Goal: Contribute content: Contribute content

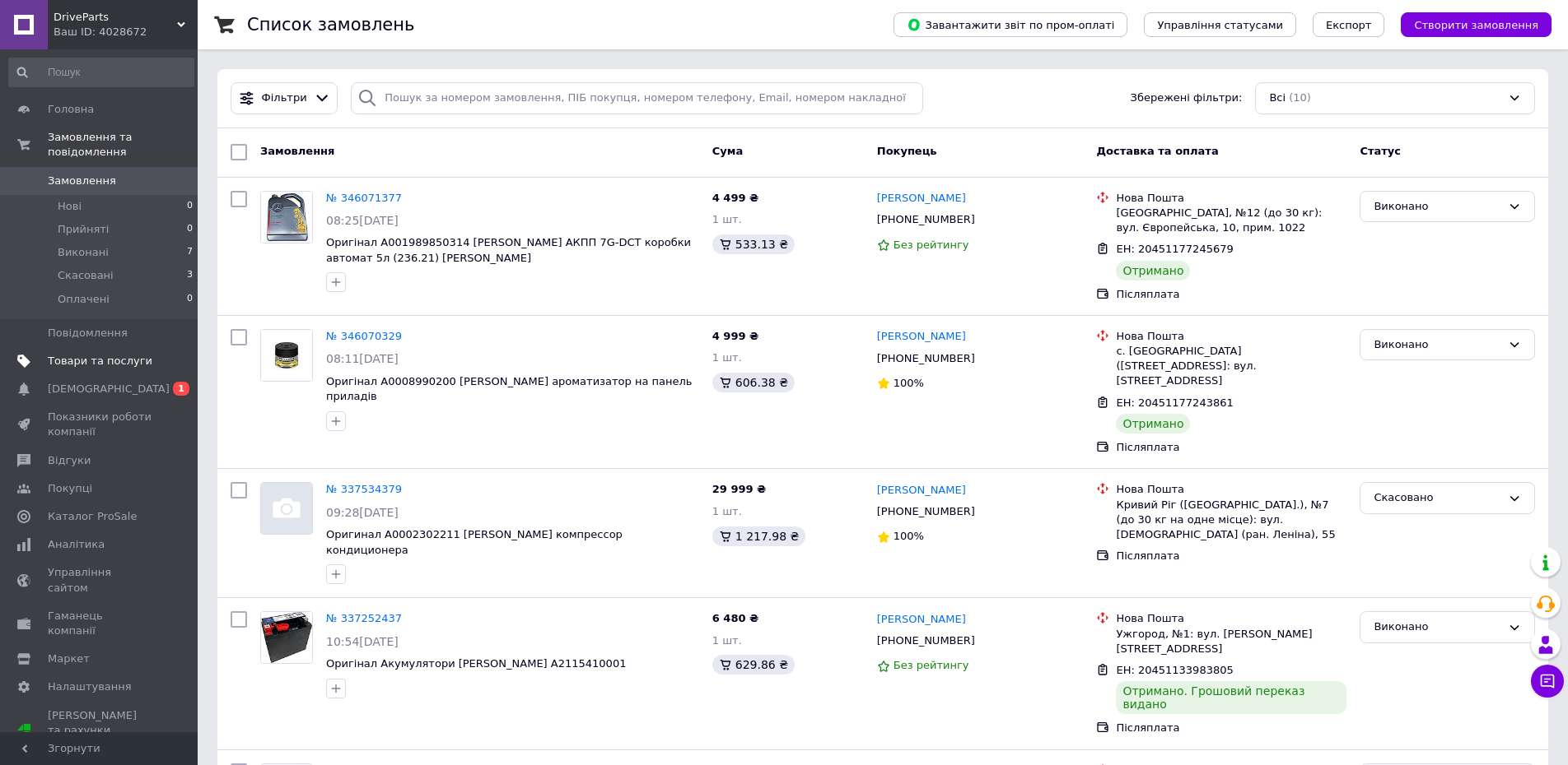
click at [83, 354] on span "Товари та послуги" at bounding box center [100, 362] width 104 height 15
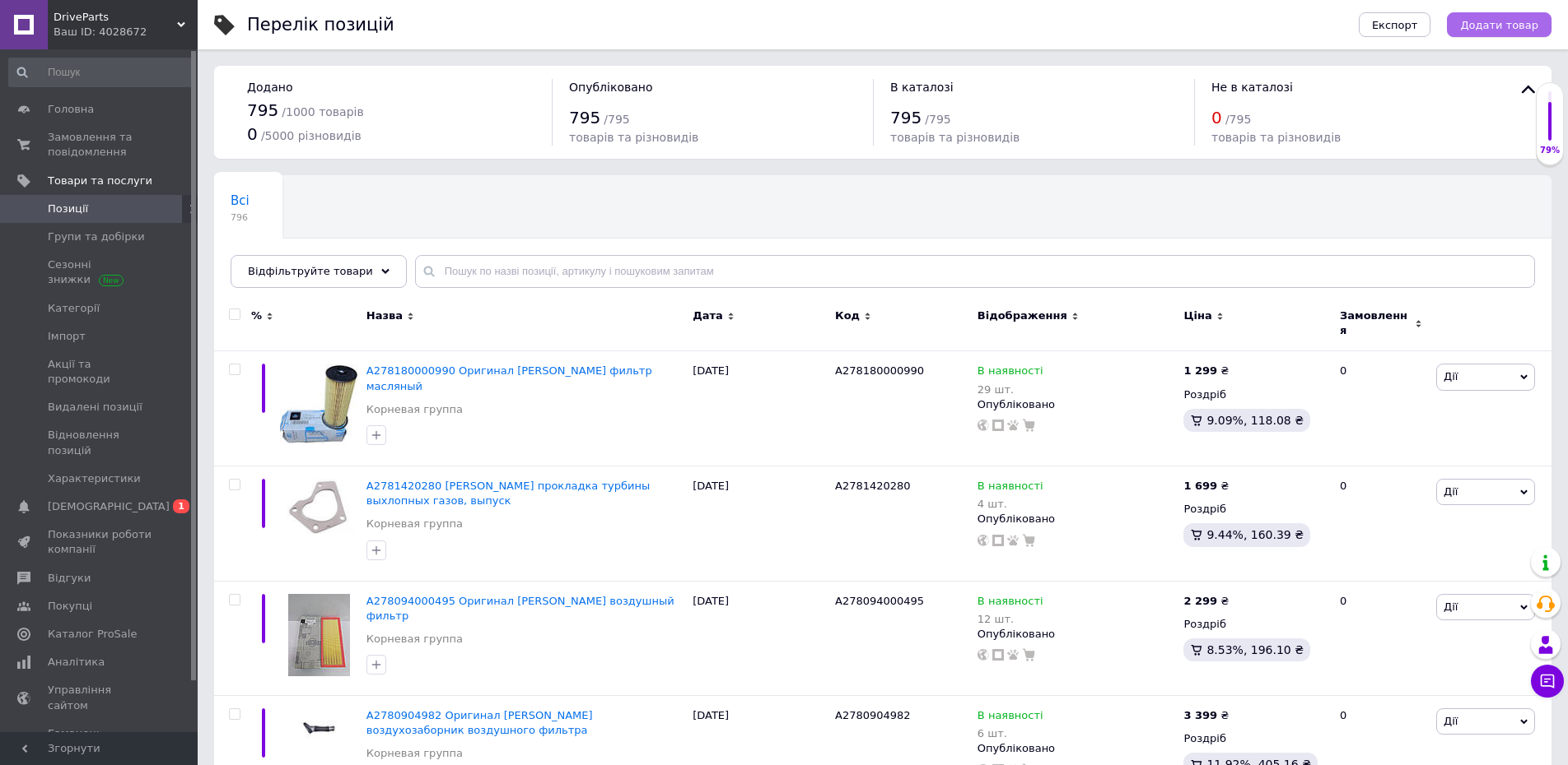
click at [1531, 24] on span "Додати товар" at bounding box center [1499, 25] width 78 height 12
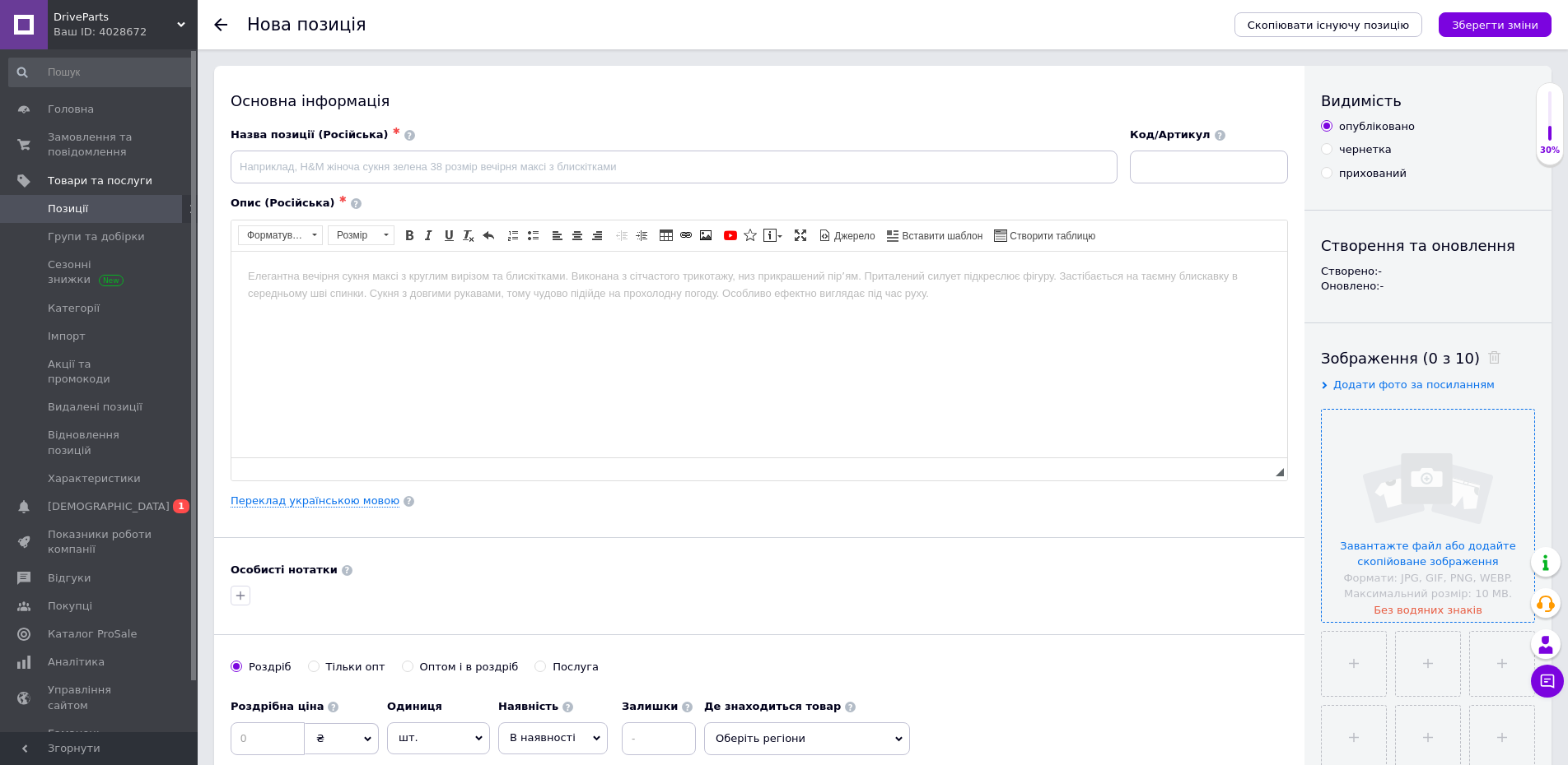
drag, startPoint x: 1464, startPoint y: 478, endPoint x: 1503, endPoint y: 489, distance: 40.5
click at [1503, 489] on input "file" at bounding box center [1428, 516] width 213 height 213
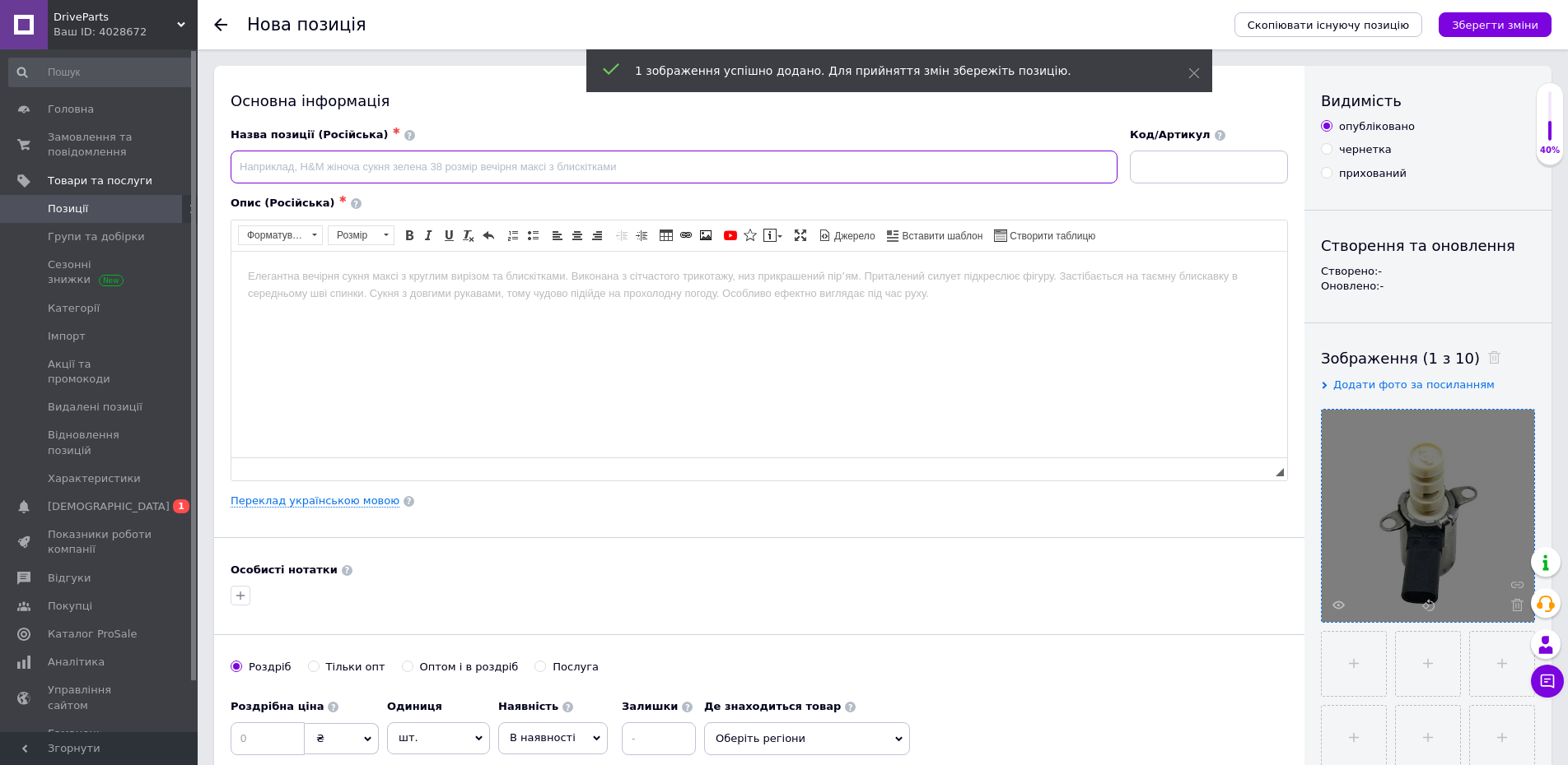
click at [526, 167] on input at bounding box center [674, 167] width 887 height 33
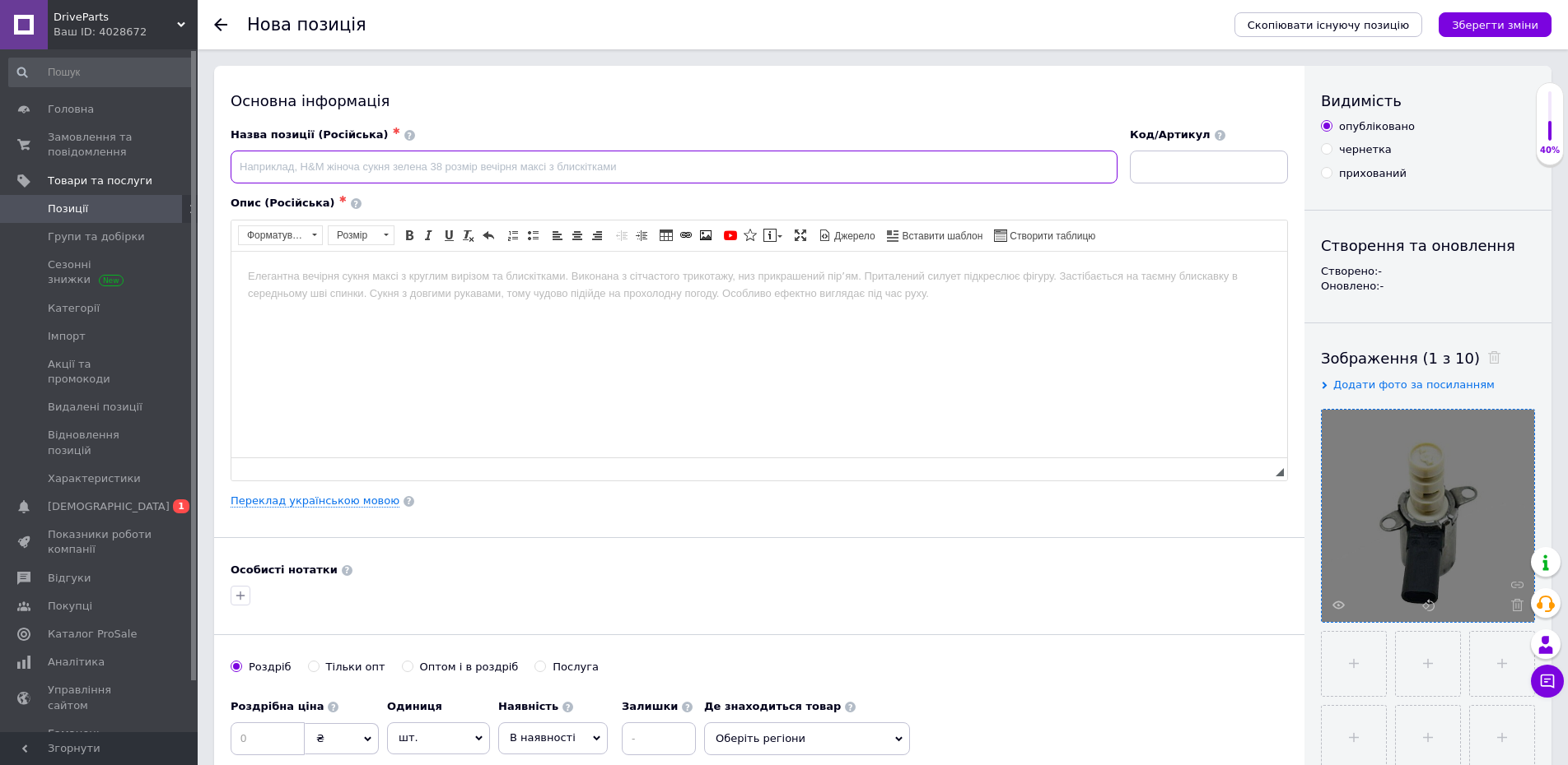
click at [367, 164] on input at bounding box center [674, 167] width 887 height 33
paste input "A2781800415 [PERSON_NAME] клапан регулировки давления масла"
click at [310, 170] on input "A2781800415 [PERSON_NAME] клапан регулировки давления масла" at bounding box center [674, 167] width 887 height 33
click at [370, 160] on input "A2781800415 Оригинал [PERSON_NAME] клапан регулировки давления масла" at bounding box center [674, 167] width 887 height 33
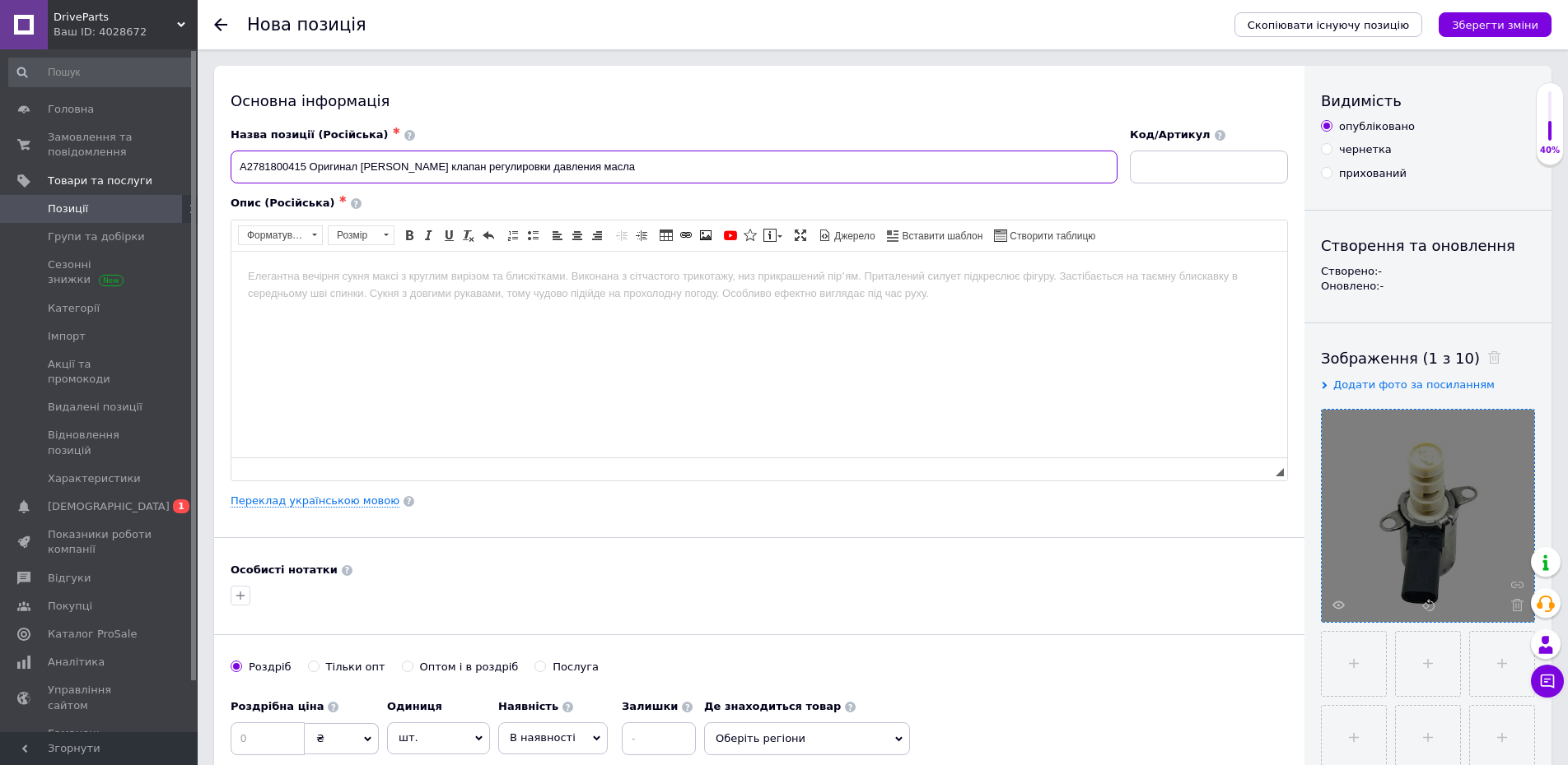
click at [370, 160] on input "A2781800415 Оригинал [PERSON_NAME] клапан регулировки давления масла" at bounding box center [674, 167] width 887 height 33
type input "A2781800415 Оригинал [PERSON_NAME] клапан регулировки давления масла"
click at [328, 503] on link "Переклад українською мовою" at bounding box center [315, 501] width 169 height 13
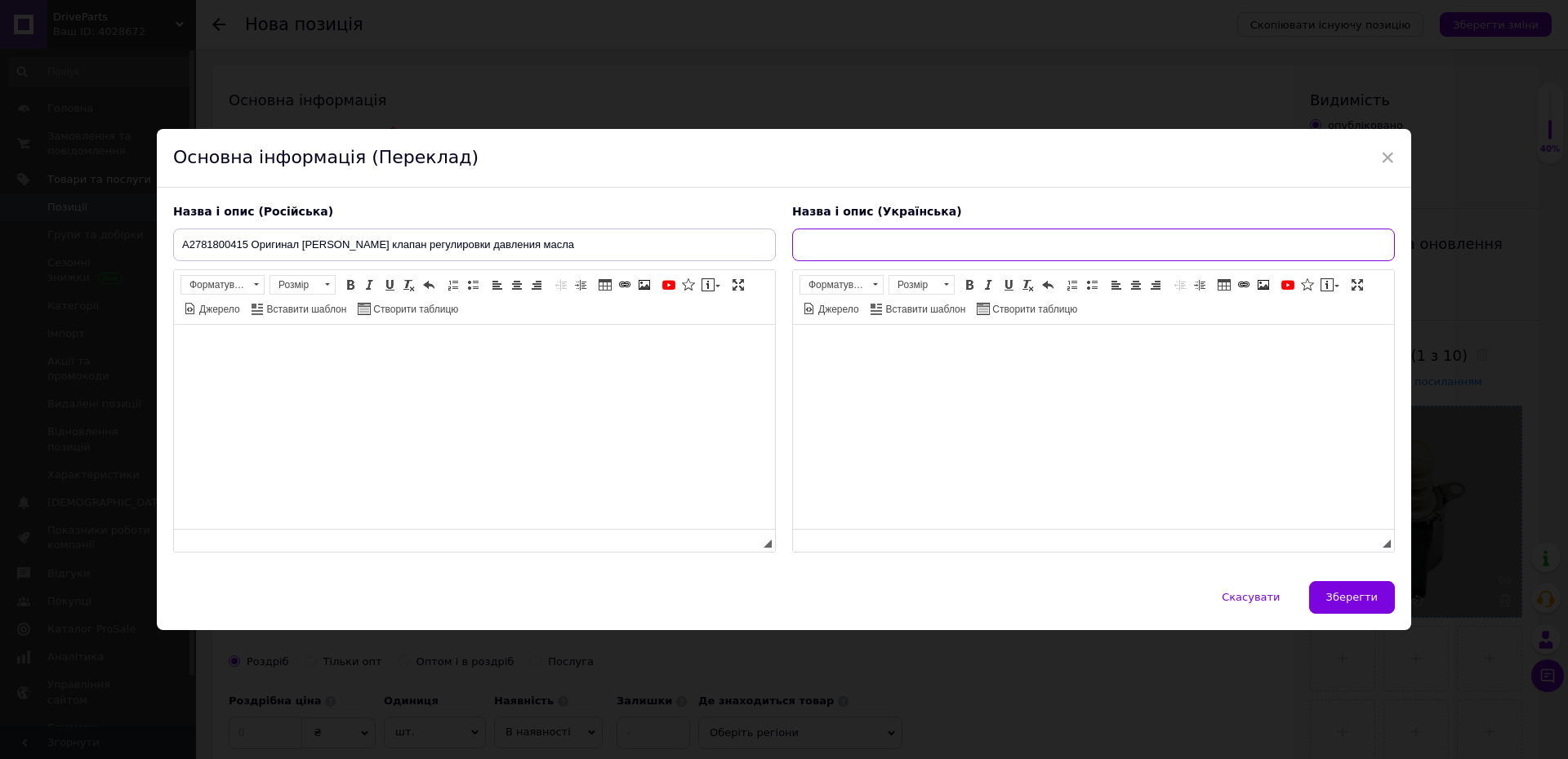
click at [837, 239] on input "text" at bounding box center [1093, 245] width 603 height 33
paste input "A2781800415 Оригінал [PERSON_NAME] клапан регулювання тиску олії"
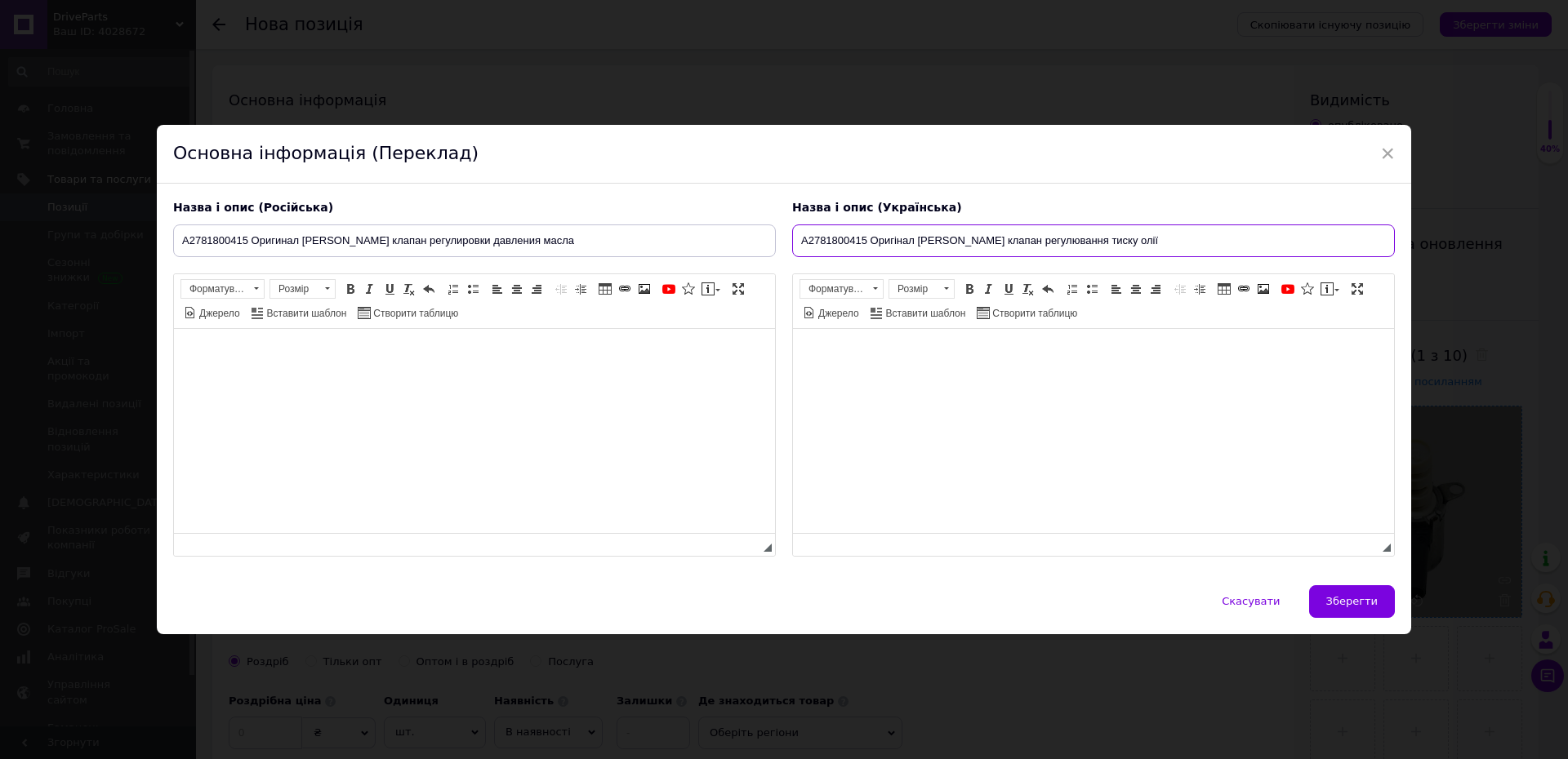
type input "A2781800415 Оригінал [PERSON_NAME] клапан регулювання тиску олії"
click at [474, 378] on html at bounding box center [475, 353] width 601 height 50
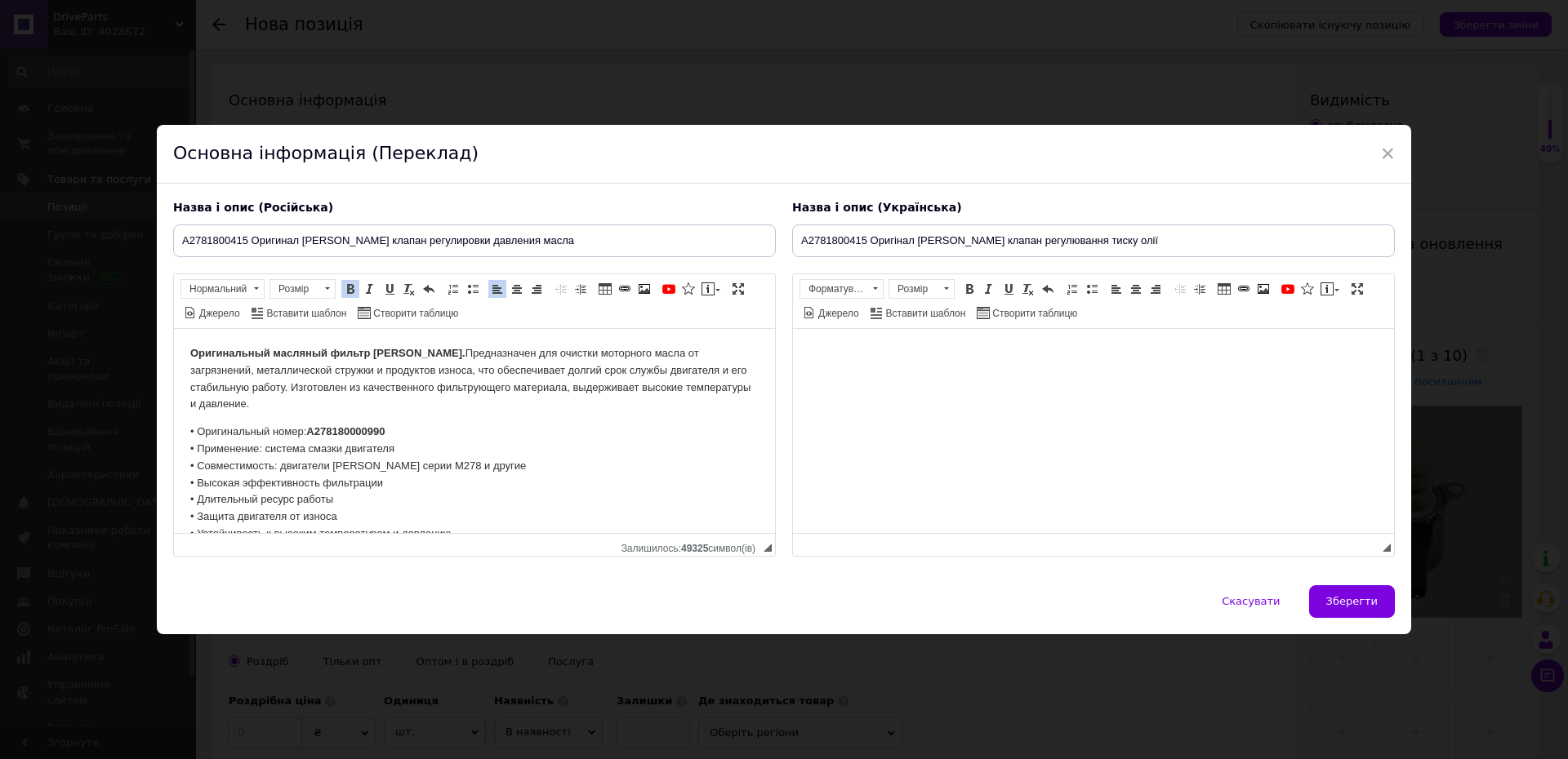
scroll to position [69, 0]
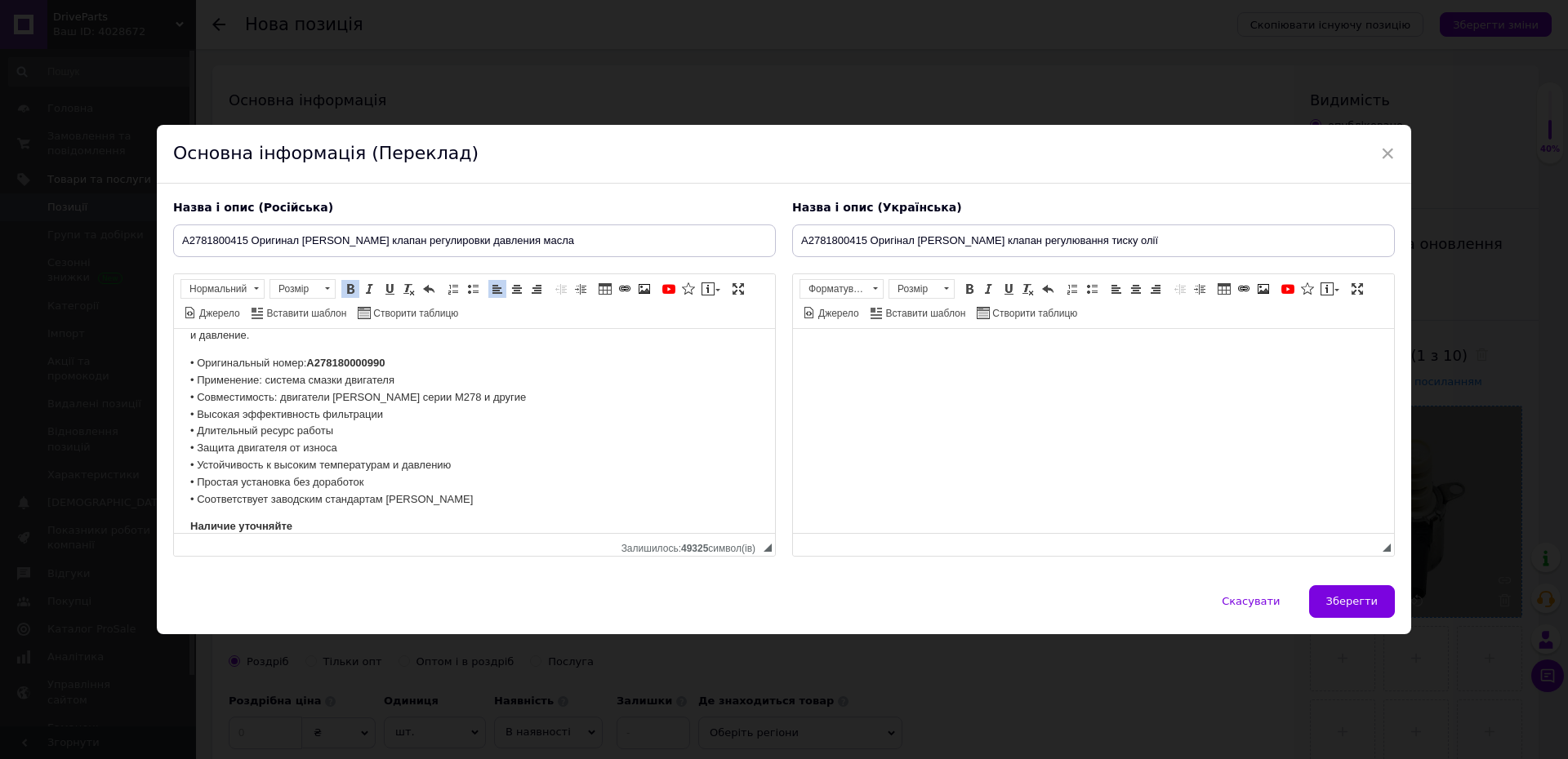
drag, startPoint x: 307, startPoint y: 538, endPoint x: 309, endPoint y: 575, distance: 37.1
click at [136, 345] on div "× Основна інформація (Переклад) Назва і опис (Російська) A2781800415 Оригинал […" at bounding box center [784, 380] width 1568 height 759
click at [304, 525] on p "Наличие уточняйте" at bounding box center [474, 526] width 568 height 17
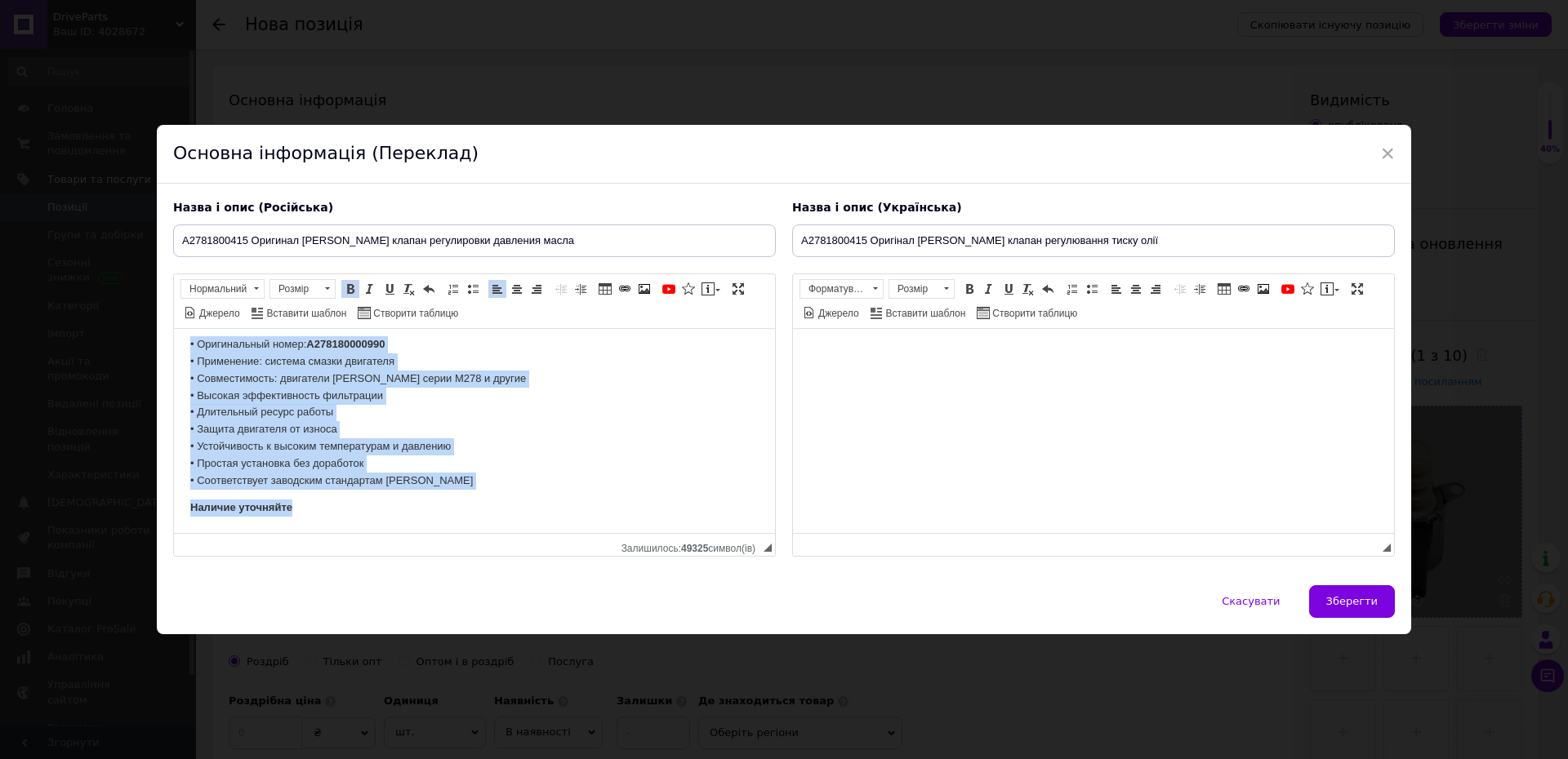
scroll to position [0, 0]
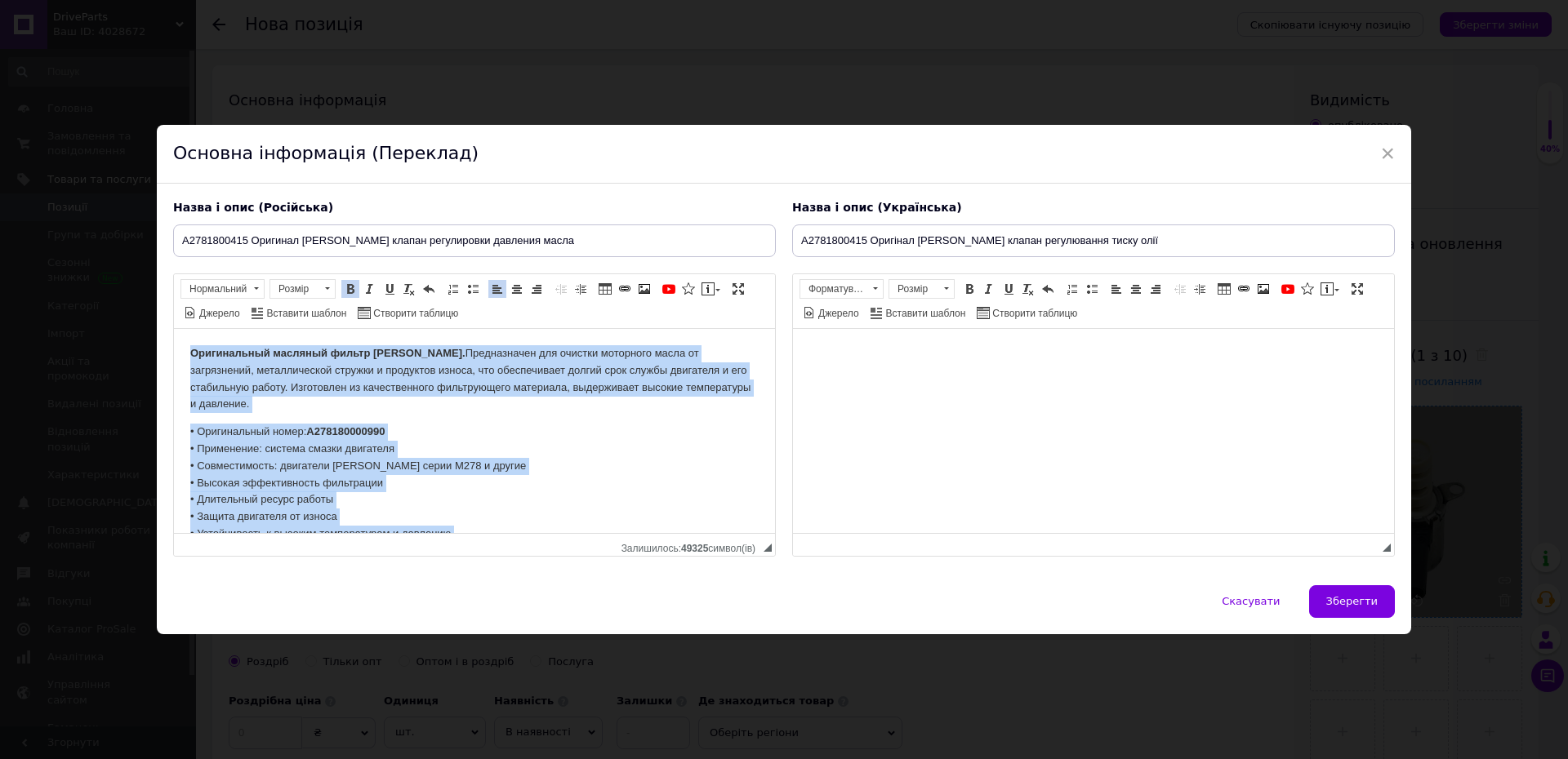
drag, startPoint x: 304, startPoint y: 525, endPoint x: 86, endPoint y: 240, distance: 358.8
click at [174, 329] on html "Оригинальный масляный фильтр [PERSON_NAME]. Предназначен для очистки моторного …" at bounding box center [475, 475] width 601 height 292
drag, startPoint x: 317, startPoint y: 526, endPoint x: 255, endPoint y: 568, distance: 74.9
click at [174, 329] on html "Оригинальный масляный фильтр [PERSON_NAME]. Предназначен для очистки моторного …" at bounding box center [475, 475] width 601 height 292
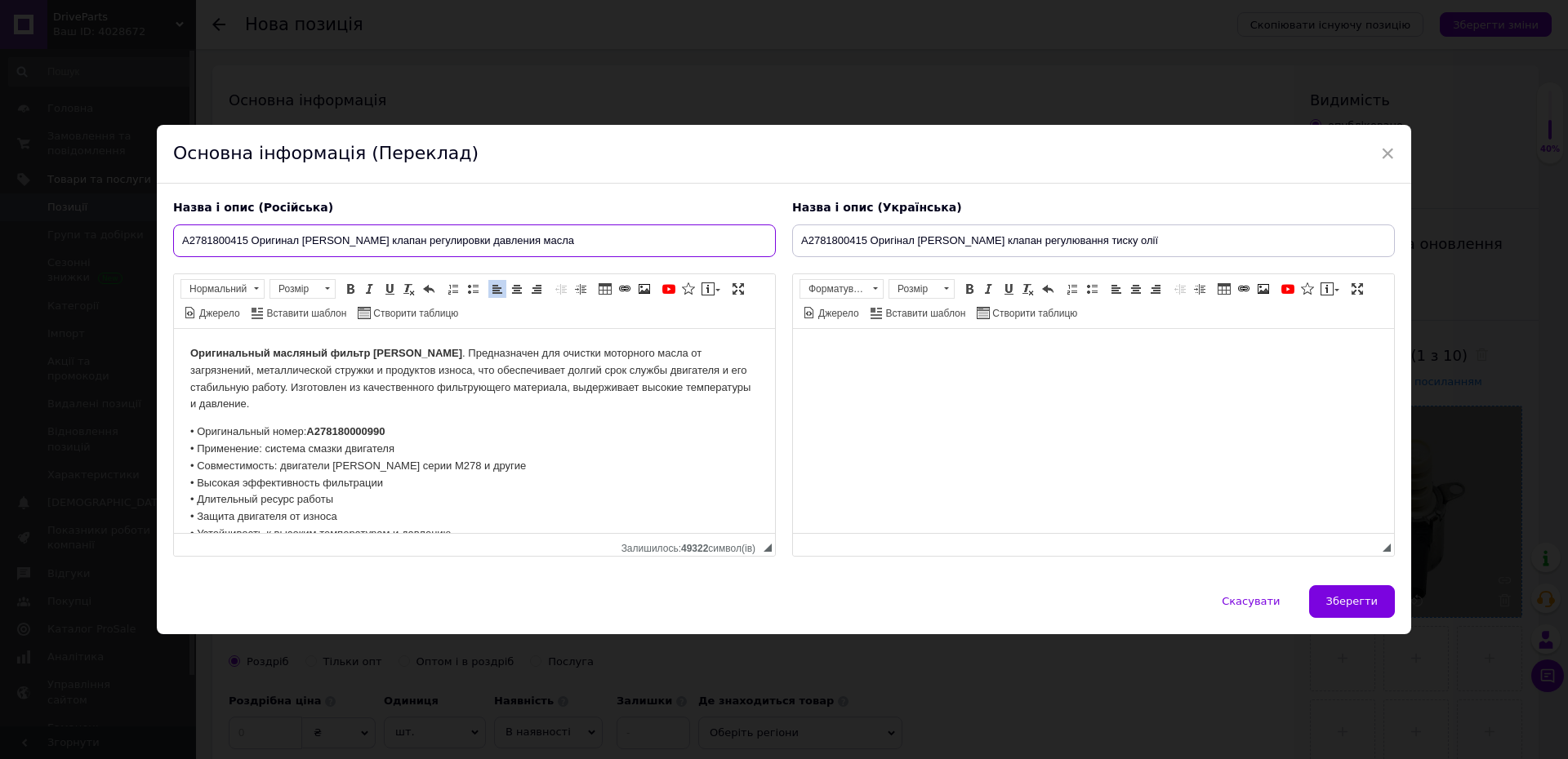
click at [190, 242] on input "A2781800415 Оригинал [PERSON_NAME] клапан регулировки давления масла" at bounding box center [475, 240] width 603 height 33
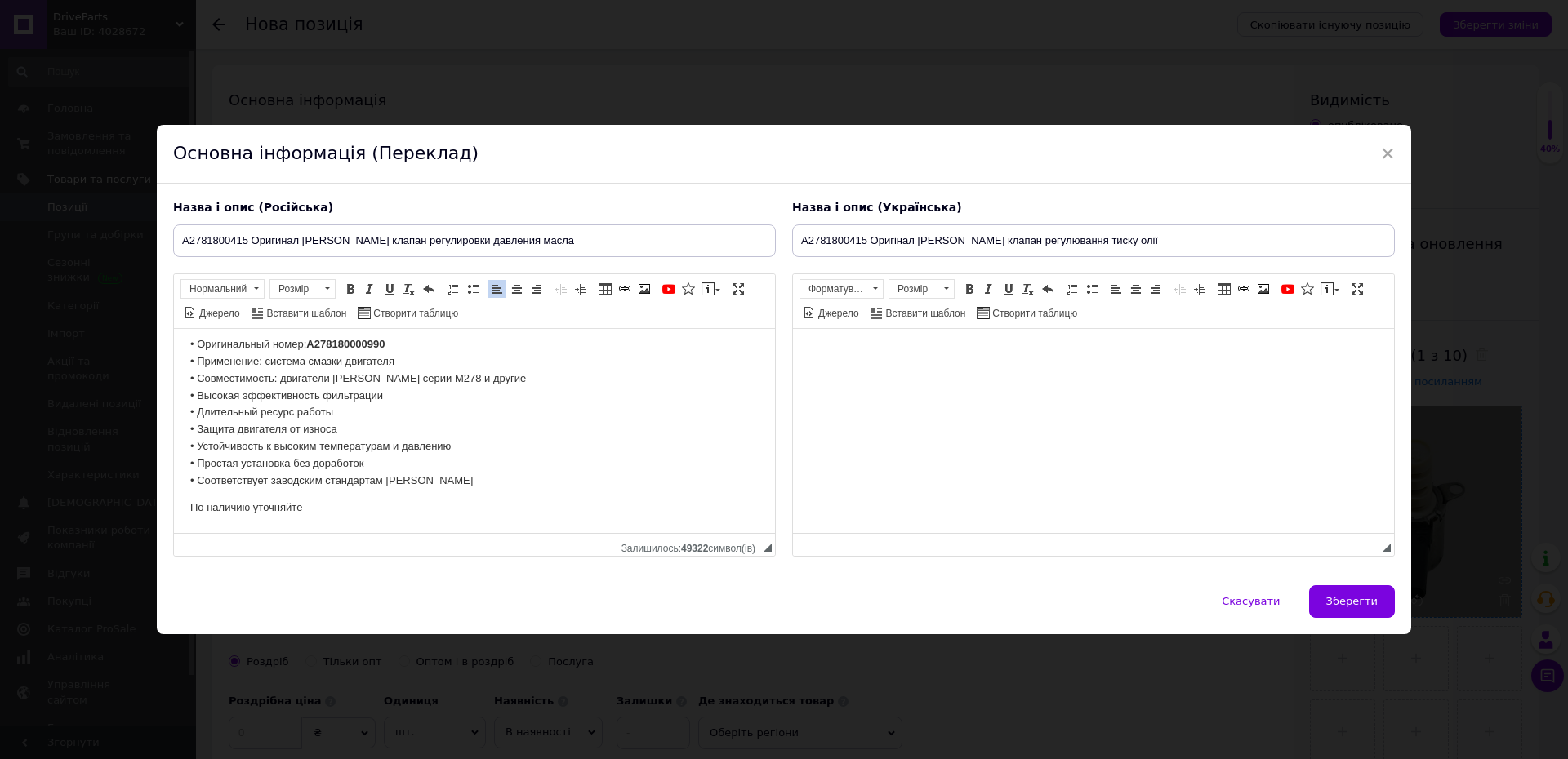
click at [236, 484] on p "• Оригинальный номер: A278180000990 • Применение: система смазки двигателя • Со…" at bounding box center [474, 412] width 568 height 153
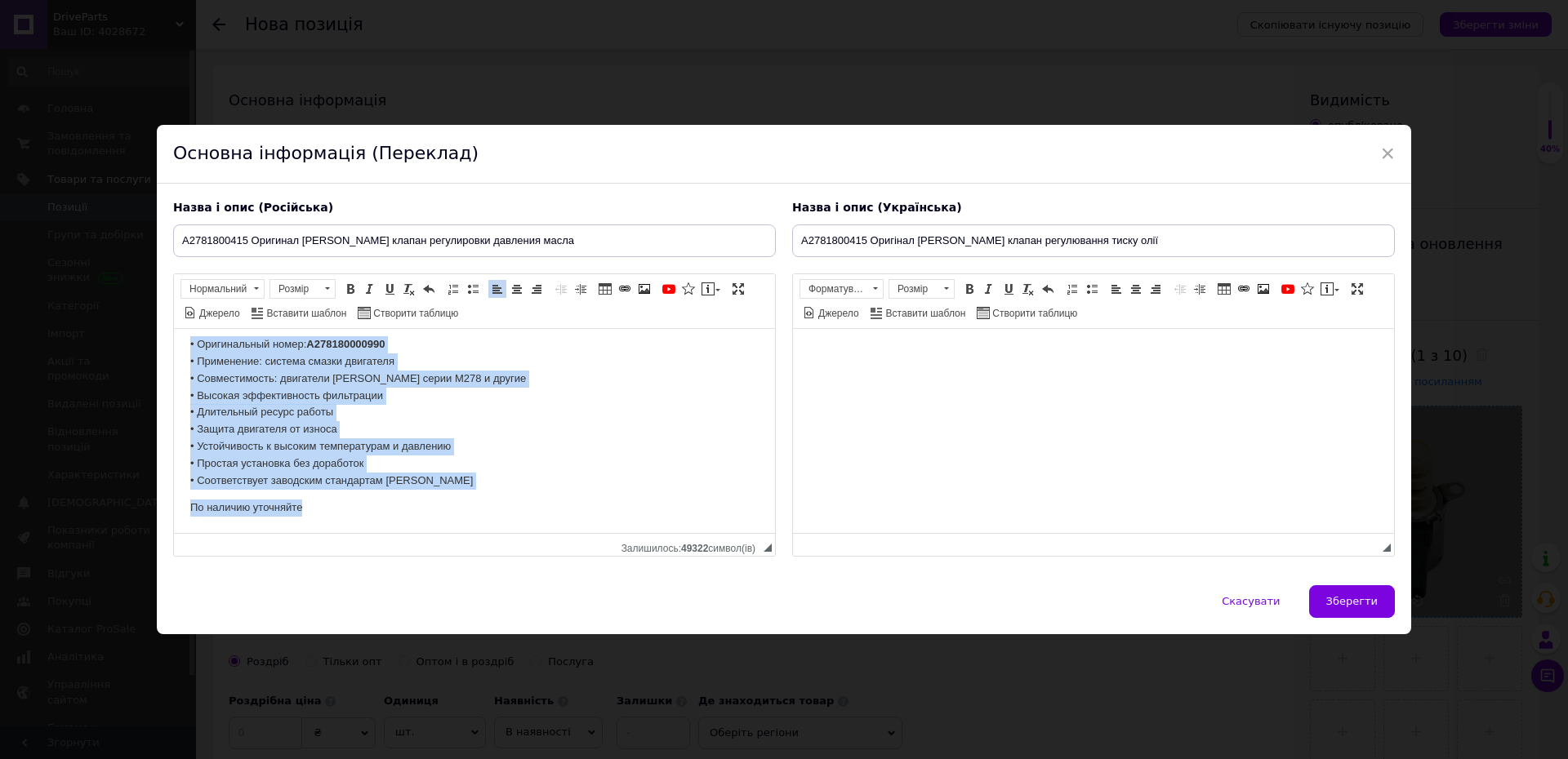
scroll to position [0, 0]
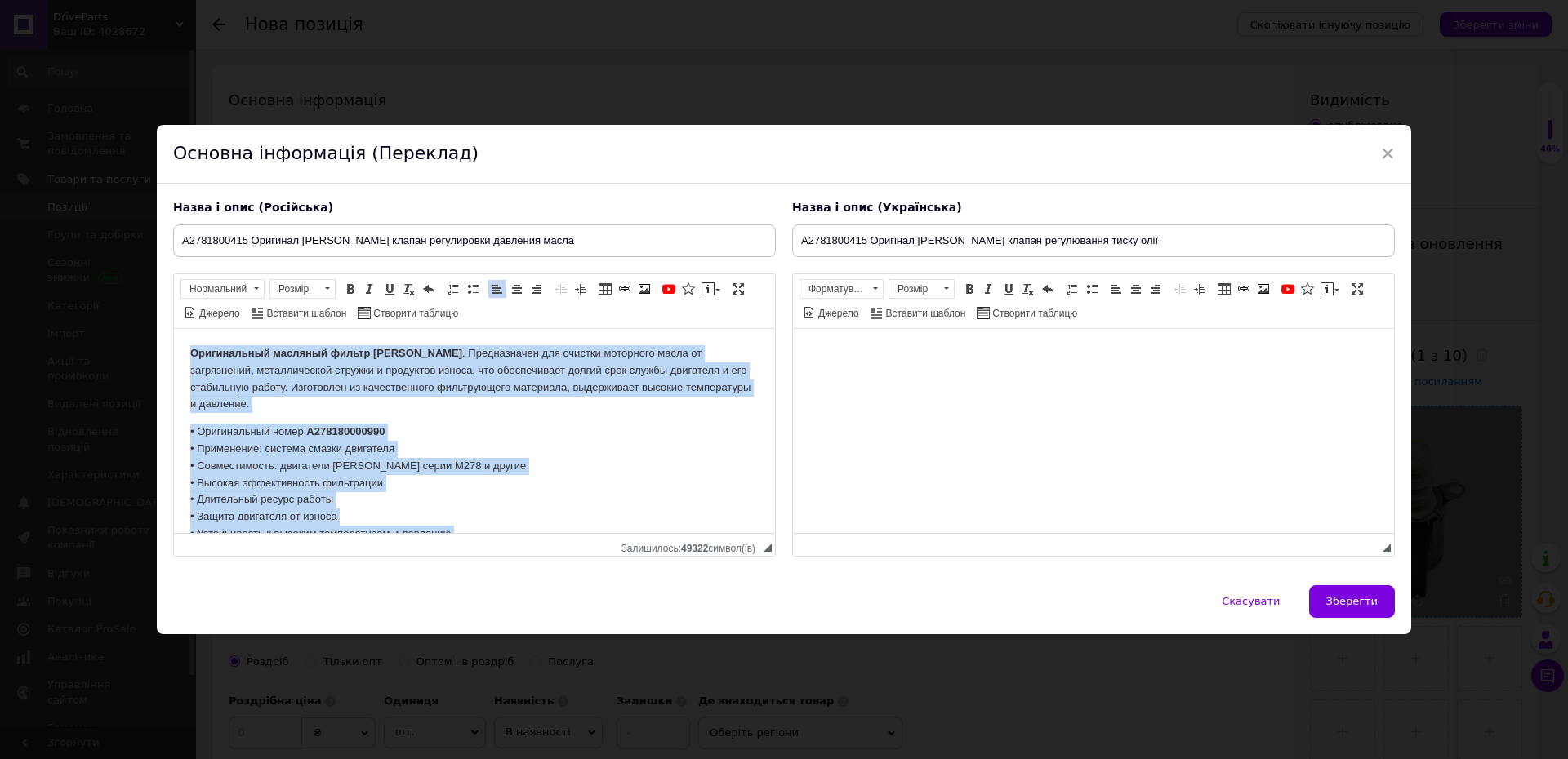
drag, startPoint x: 331, startPoint y: 507, endPoint x: 36, endPoint y: 187, distance: 435.2
click at [174, 329] on html "Оригинальный масляный фильтр [PERSON_NAME] . Предназначен для очистки моторного…" at bounding box center [475, 475] width 601 height 292
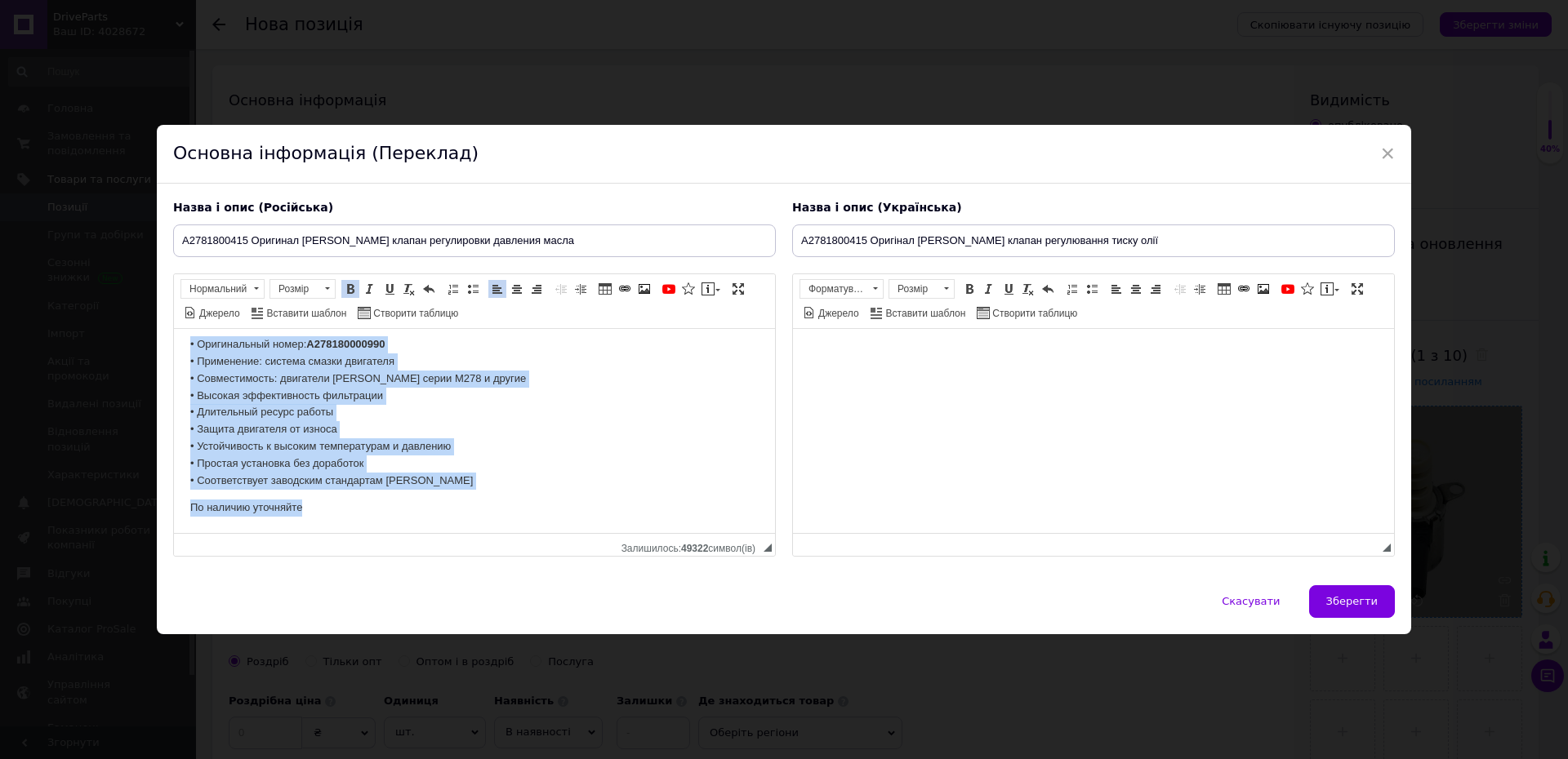
click at [540, 502] on p "По наличию уточняйте" at bounding box center [474, 508] width 568 height 17
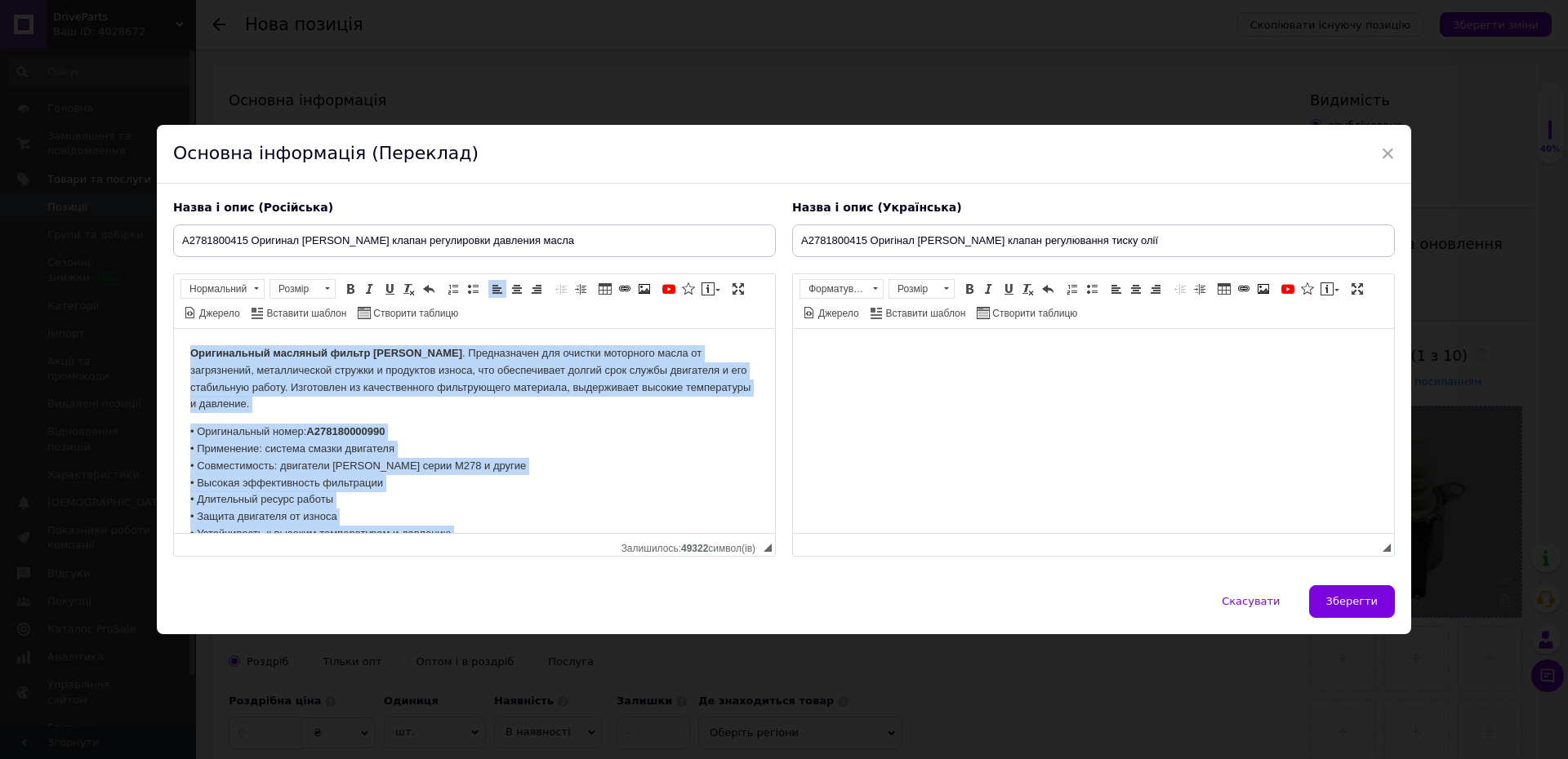
drag, startPoint x: 158, startPoint y: 476, endPoint x: 0, endPoint y: 180, distance: 335.5
click at [174, 329] on html "Оригинальный масляный фильтр [PERSON_NAME] . Предназначен для очистки моторного…" at bounding box center [475, 475] width 601 height 292
drag, startPoint x: 282, startPoint y: 495, endPoint x: 116, endPoint y: 255, distance: 291.8
click at [174, 329] on html "Оригинальный масляный фильтр [PERSON_NAME] . Предназначен для очистки моторного…" at bounding box center [475, 475] width 601 height 292
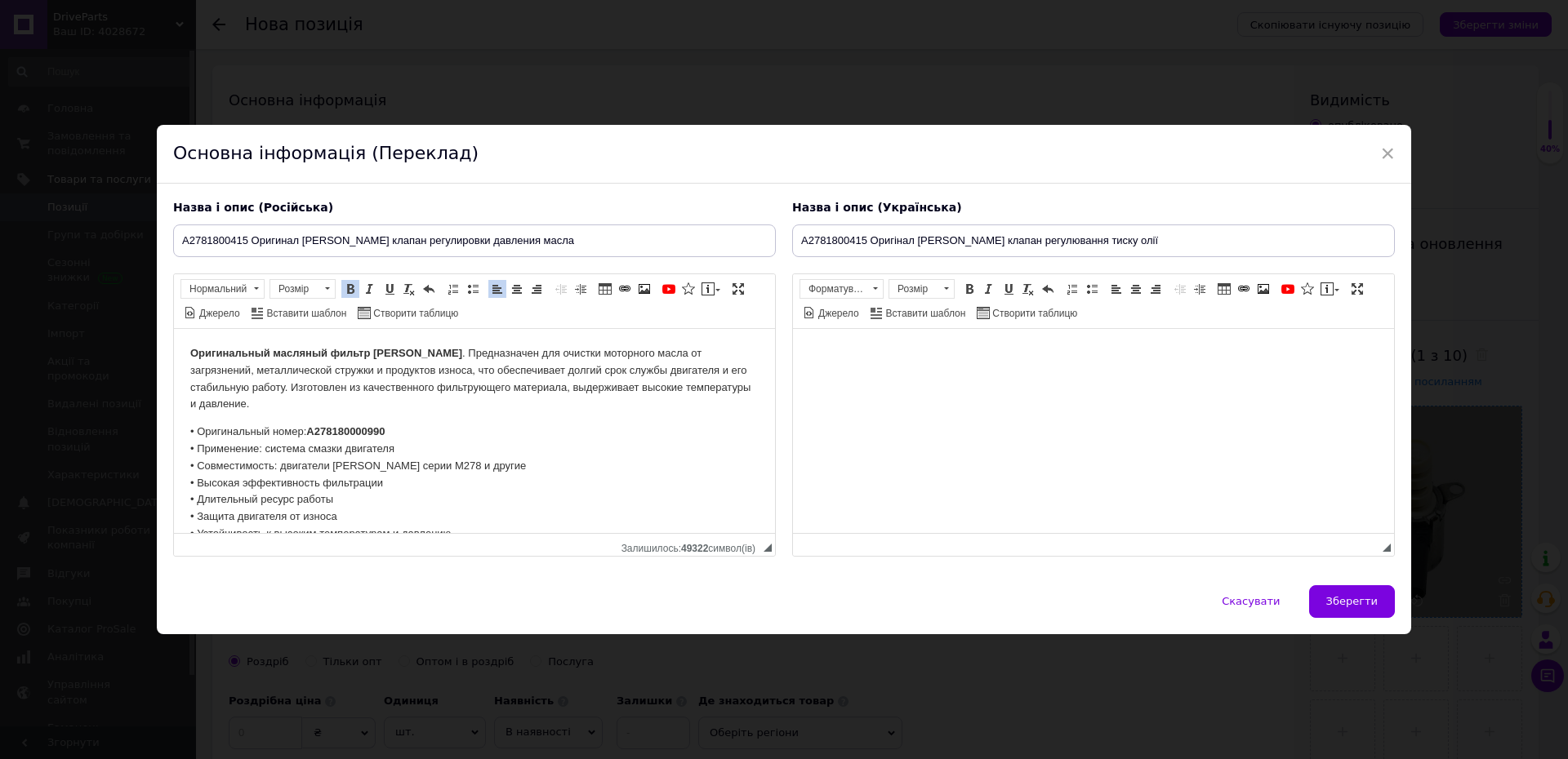
scroll to position [69, 0]
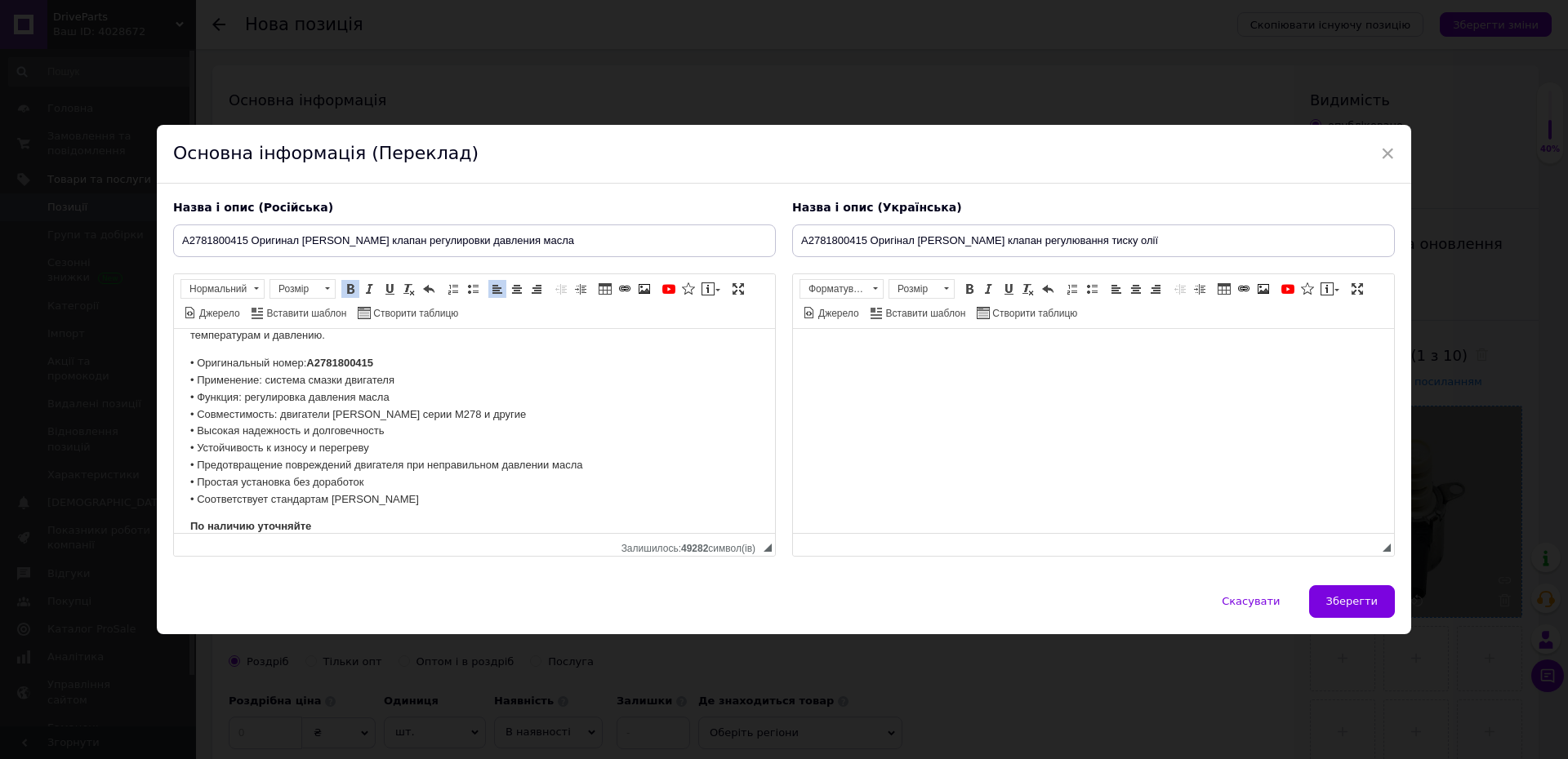
click at [974, 378] on html at bounding box center [1093, 353] width 601 height 50
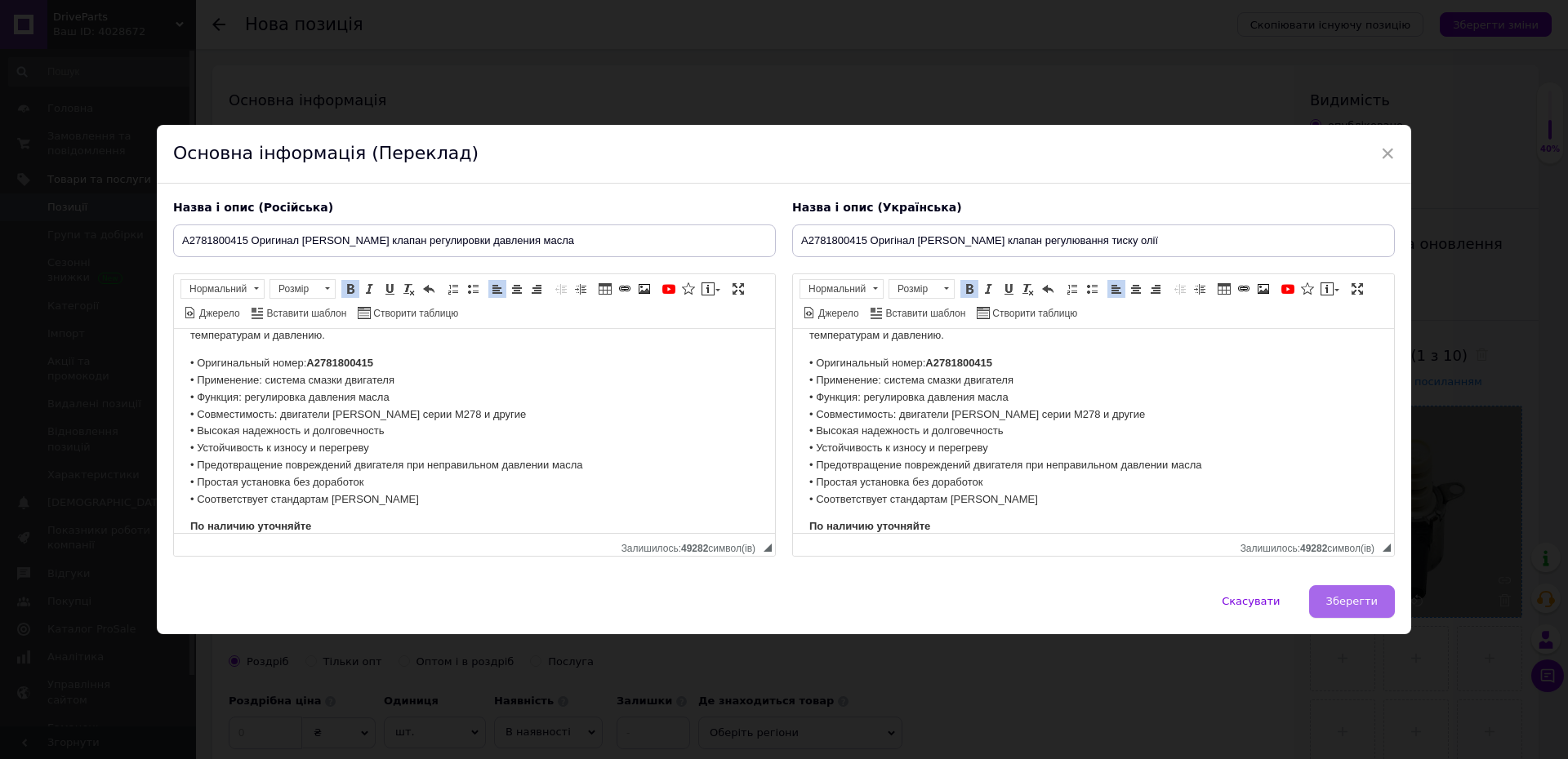
click at [1353, 615] on button "Зберегти" at bounding box center [1351, 602] width 86 height 33
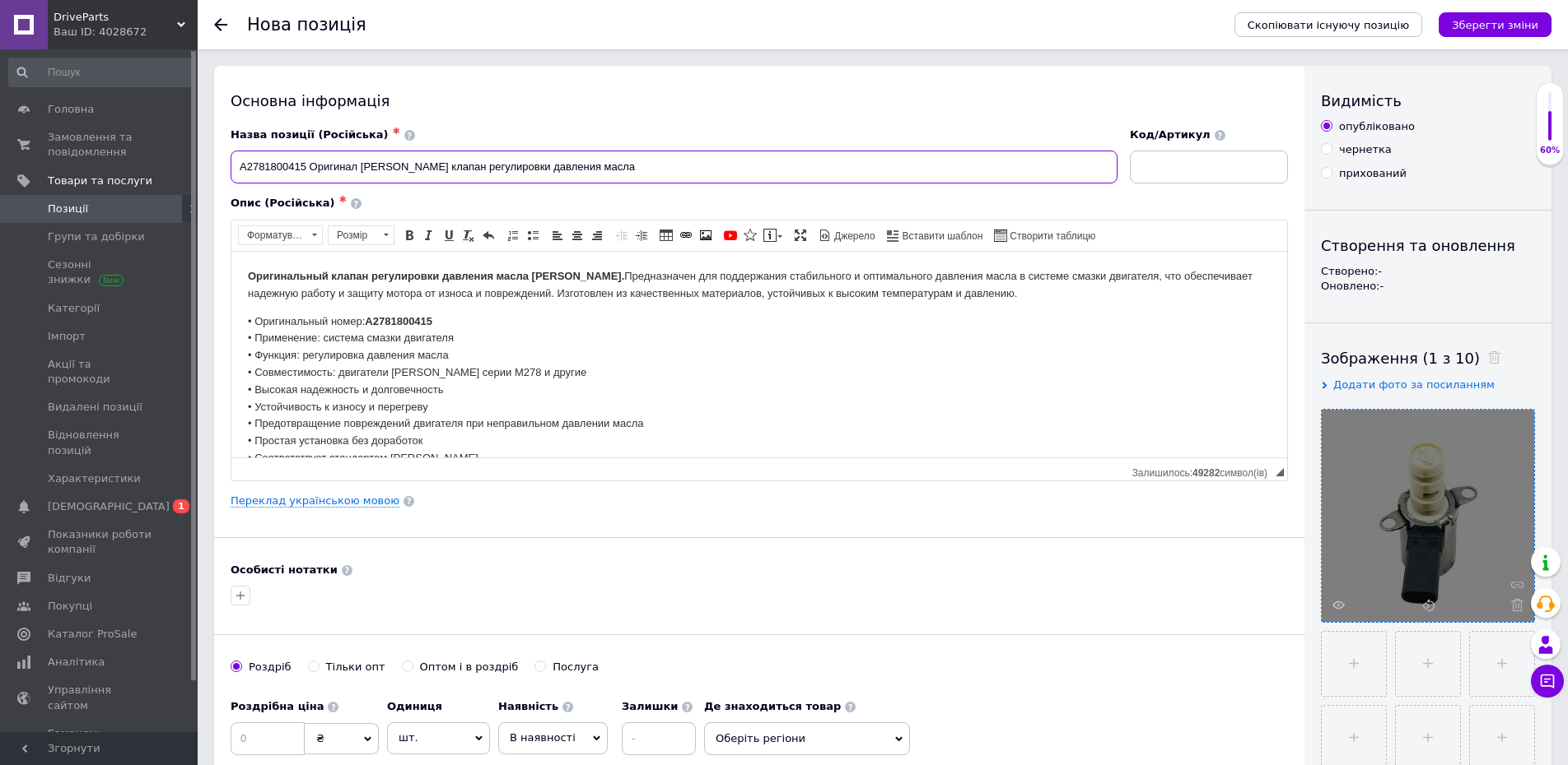
click at [282, 170] on input "A2781800415 Оригинал [PERSON_NAME] клапан регулировки давления масла" at bounding box center [674, 167] width 887 height 33
click at [1160, 171] on input at bounding box center [1209, 167] width 158 height 33
paste input "A2781800415"
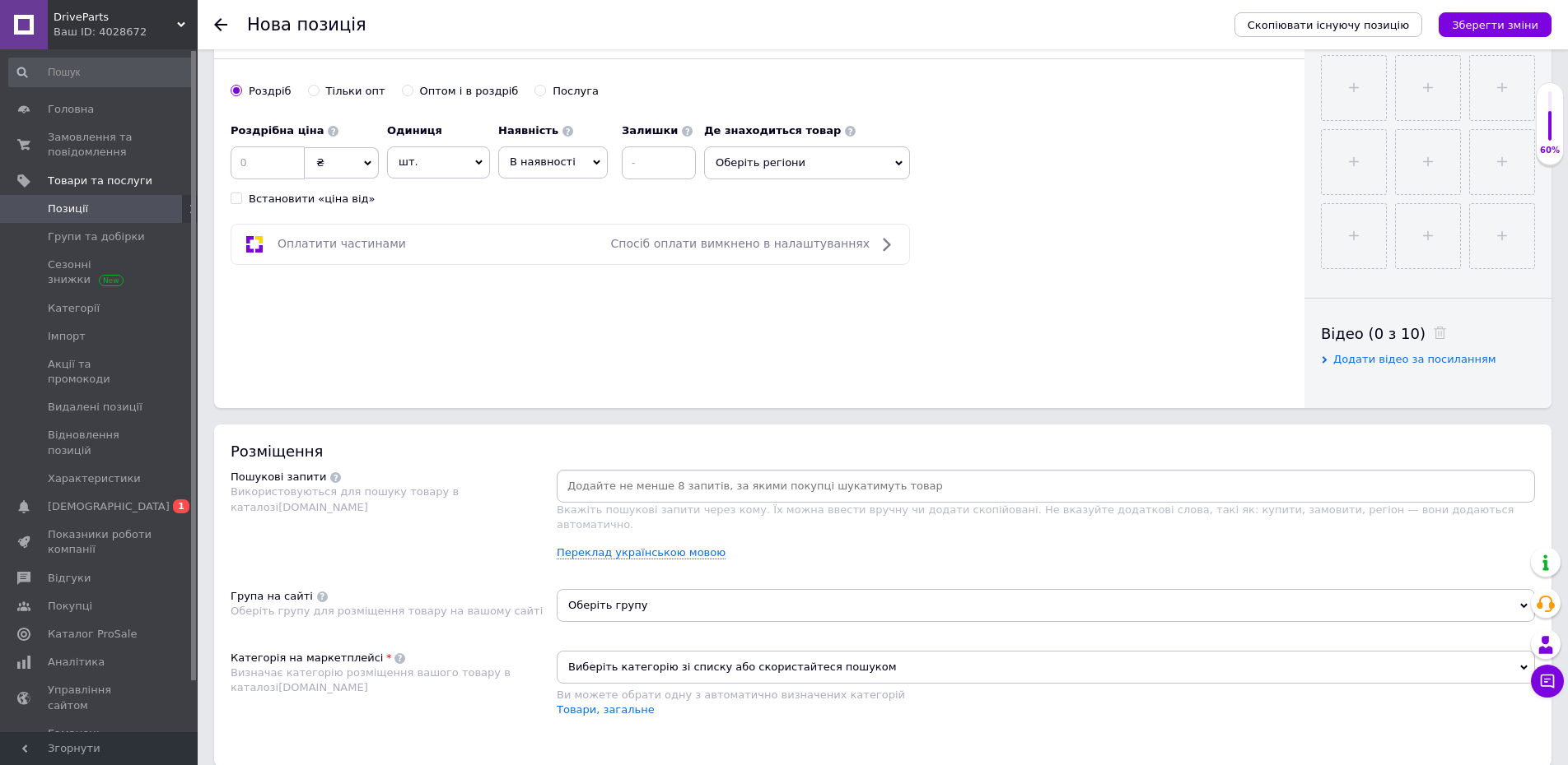
scroll to position [905, 0]
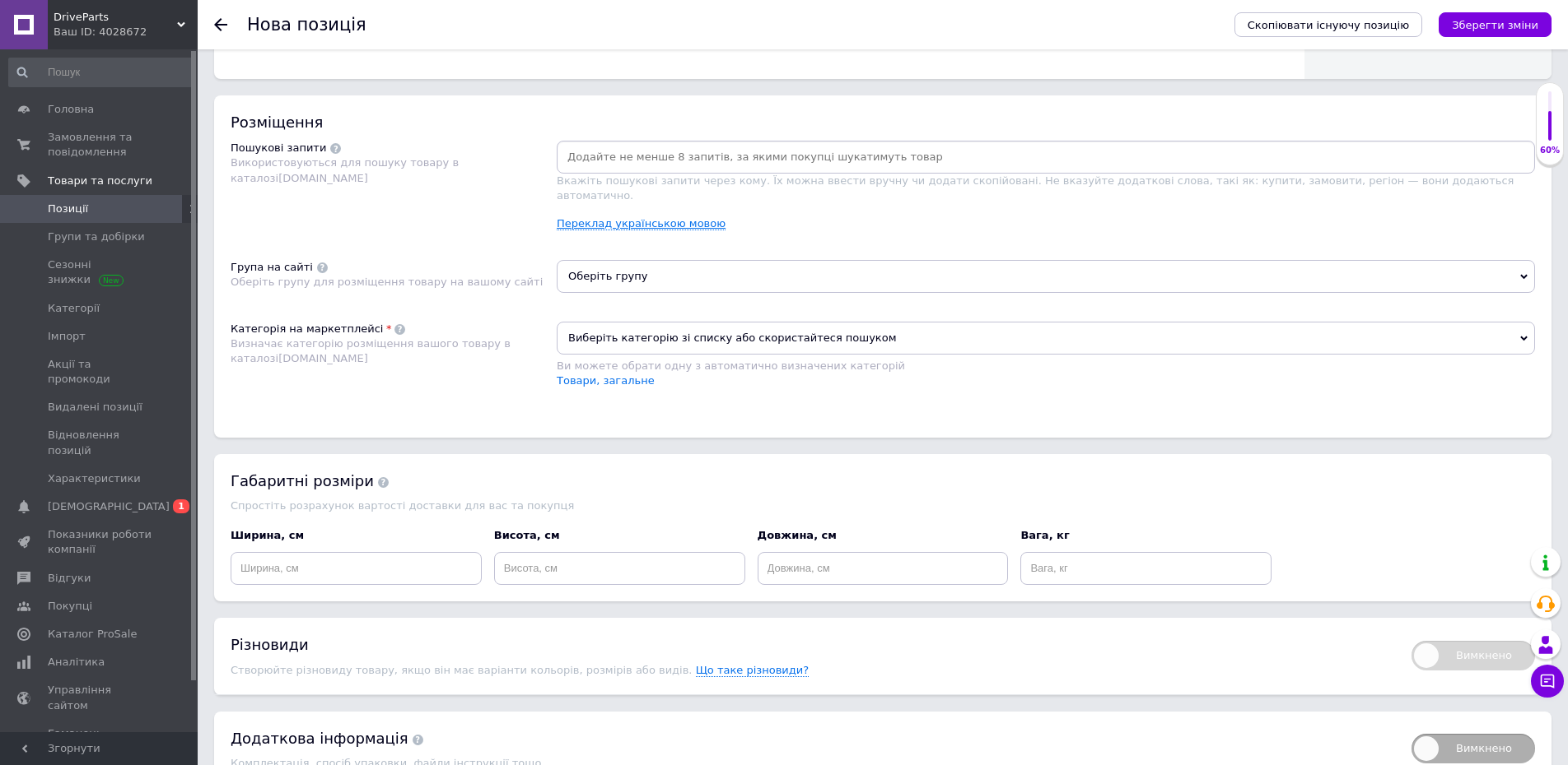
type input "A2781800415"
click at [665, 217] on link "Переклад українською мовою" at bounding box center [641, 224] width 169 height 13
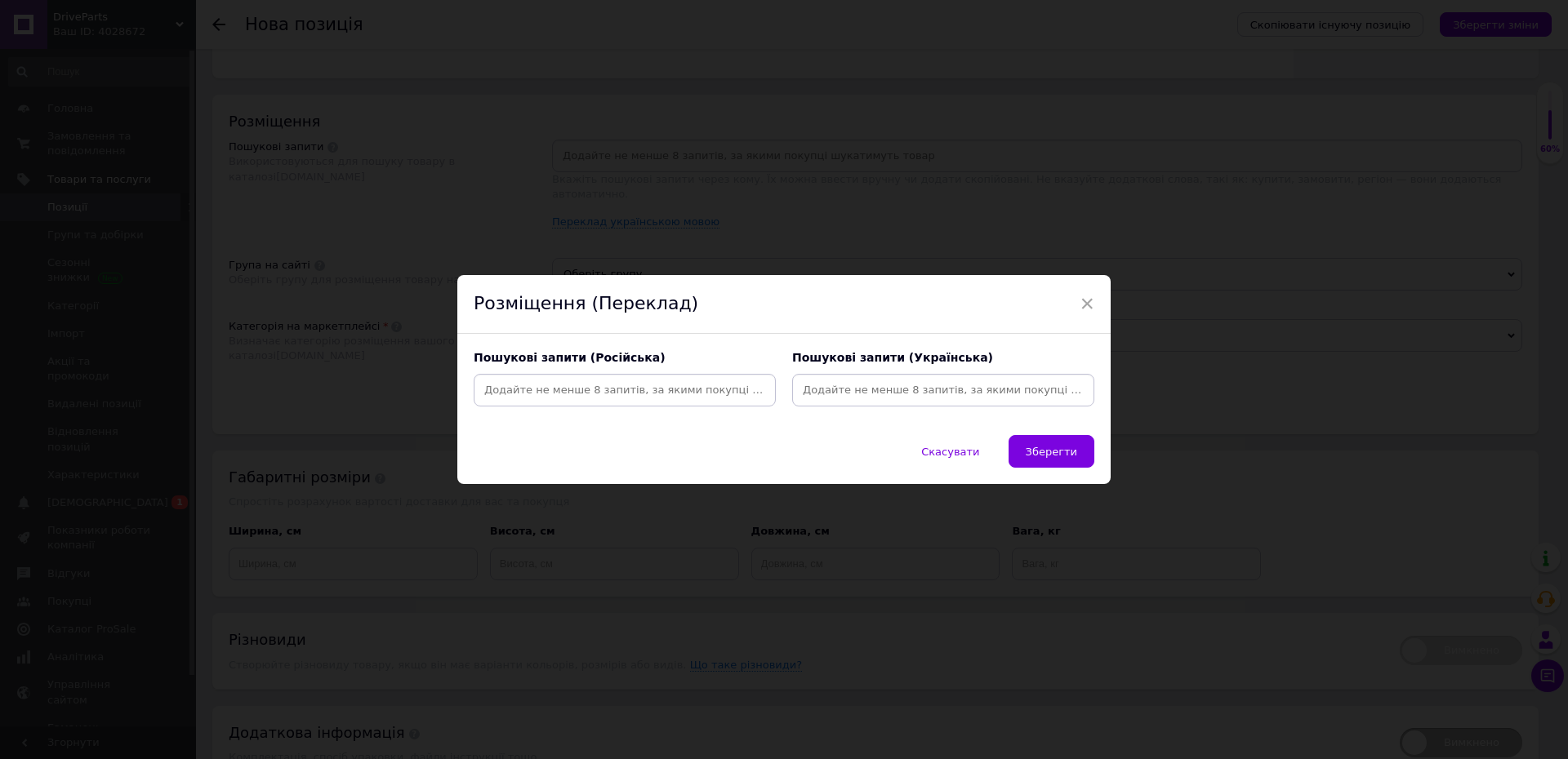
click at [641, 388] on input at bounding box center [624, 390] width 296 height 24
paste input "A2781800415"
type input "A2781800415"
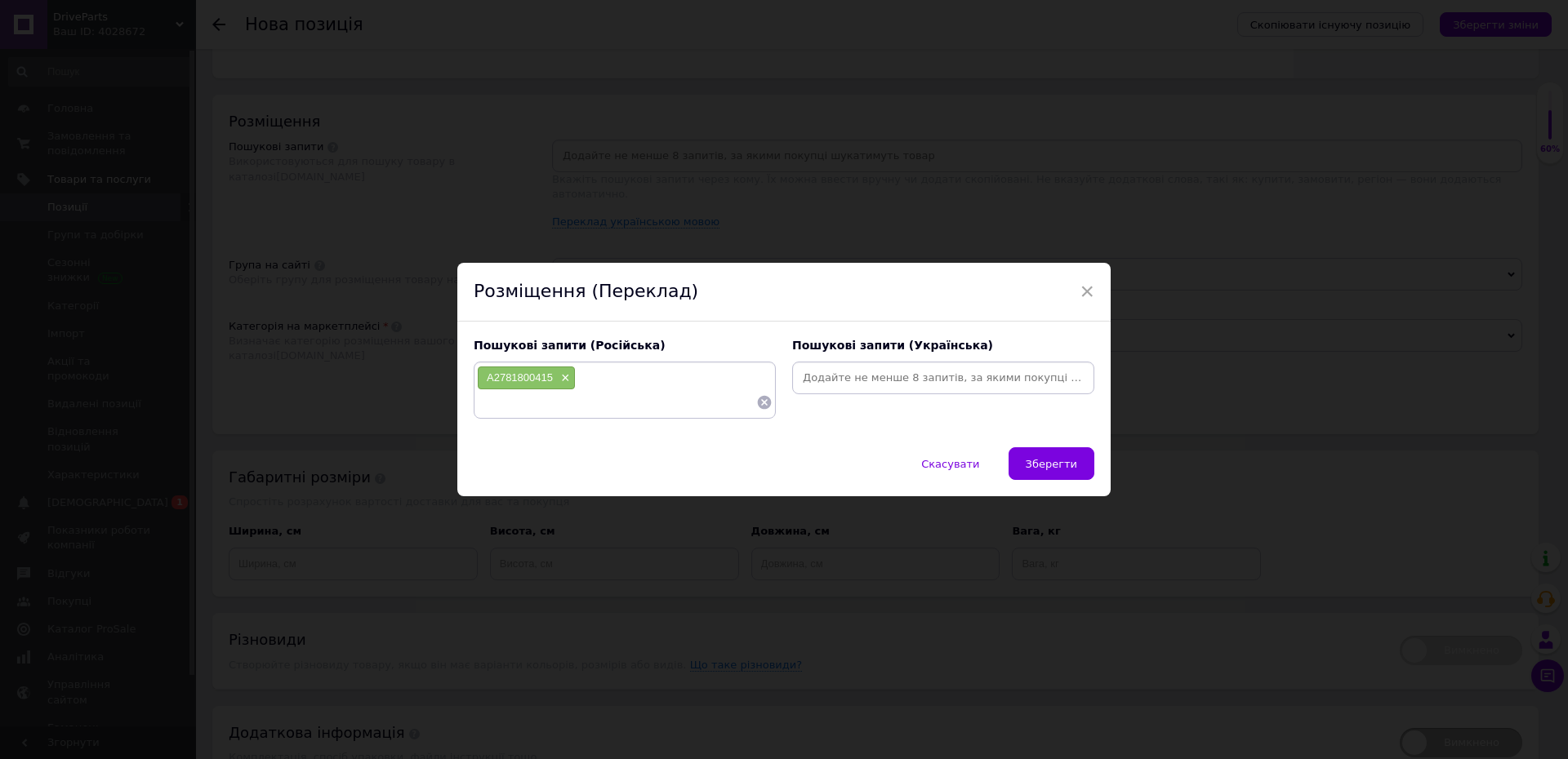
click at [913, 387] on input at bounding box center [943, 378] width 296 height 24
paste input "A2781800415"
type input "A2781800415"
click at [555, 412] on input at bounding box center [616, 402] width 280 height 24
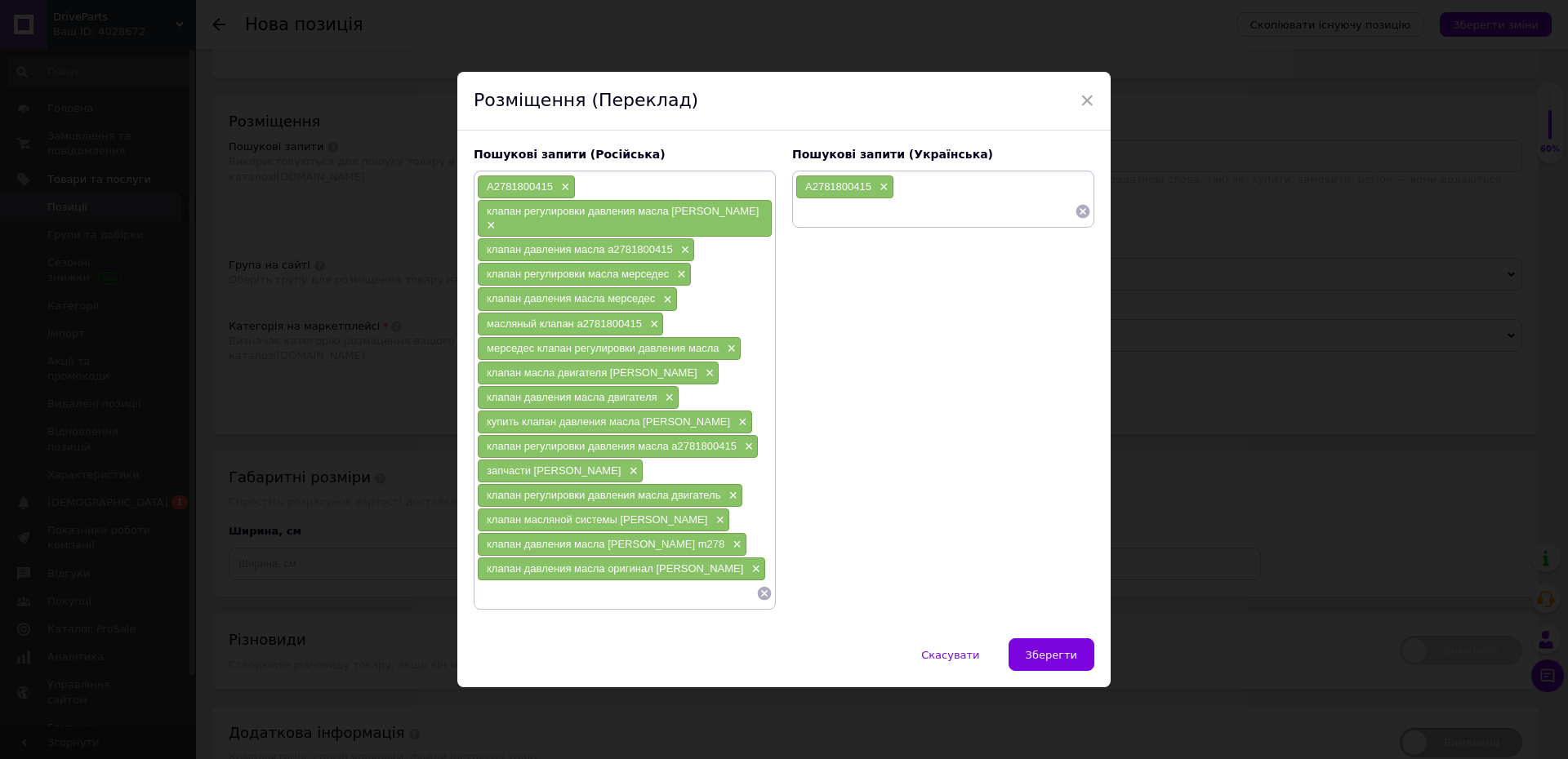
click at [865, 224] on input at bounding box center [934, 212] width 280 height 24
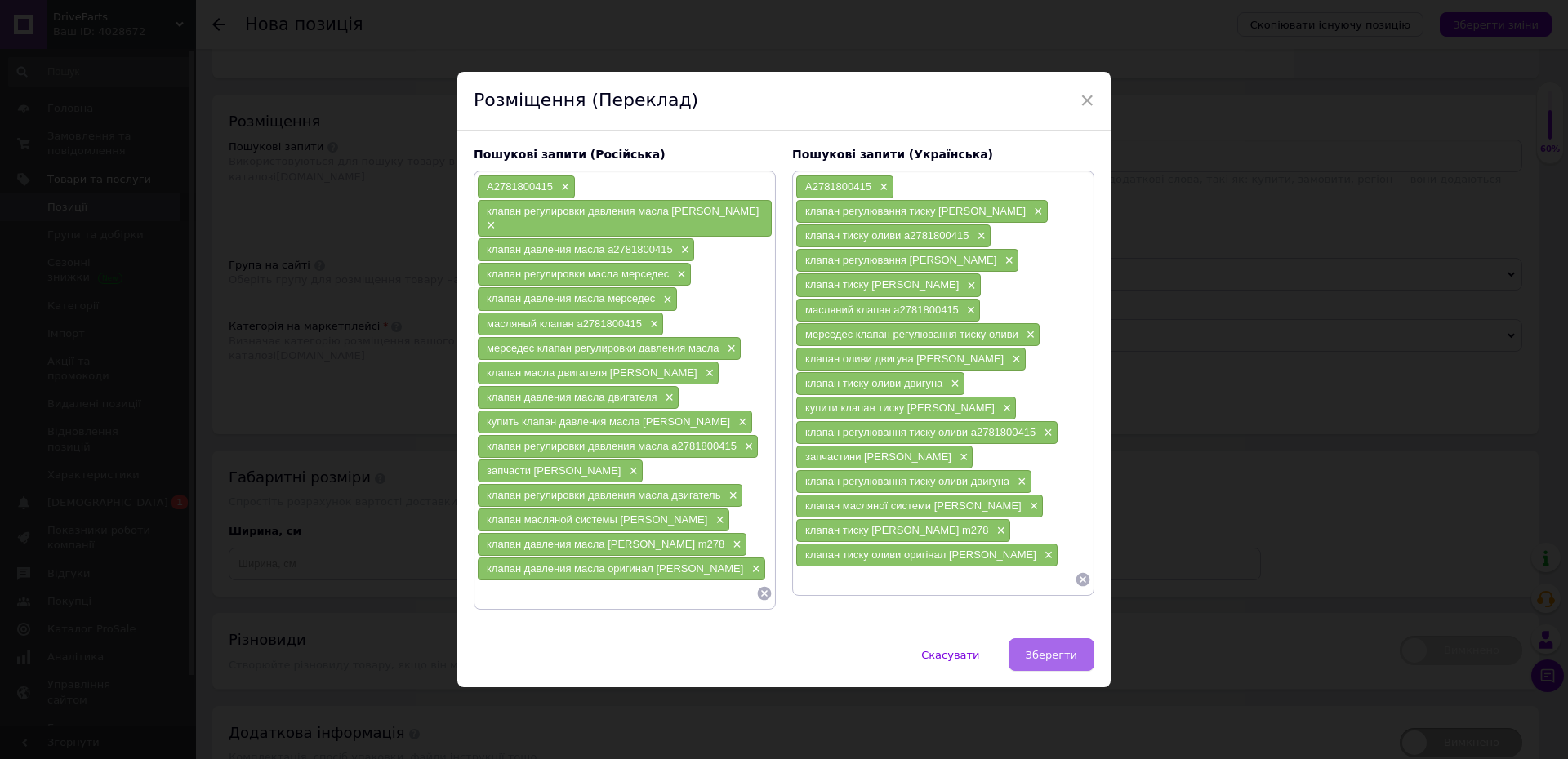
click at [1038, 649] on span "Зберегти" at bounding box center [1051, 654] width 52 height 12
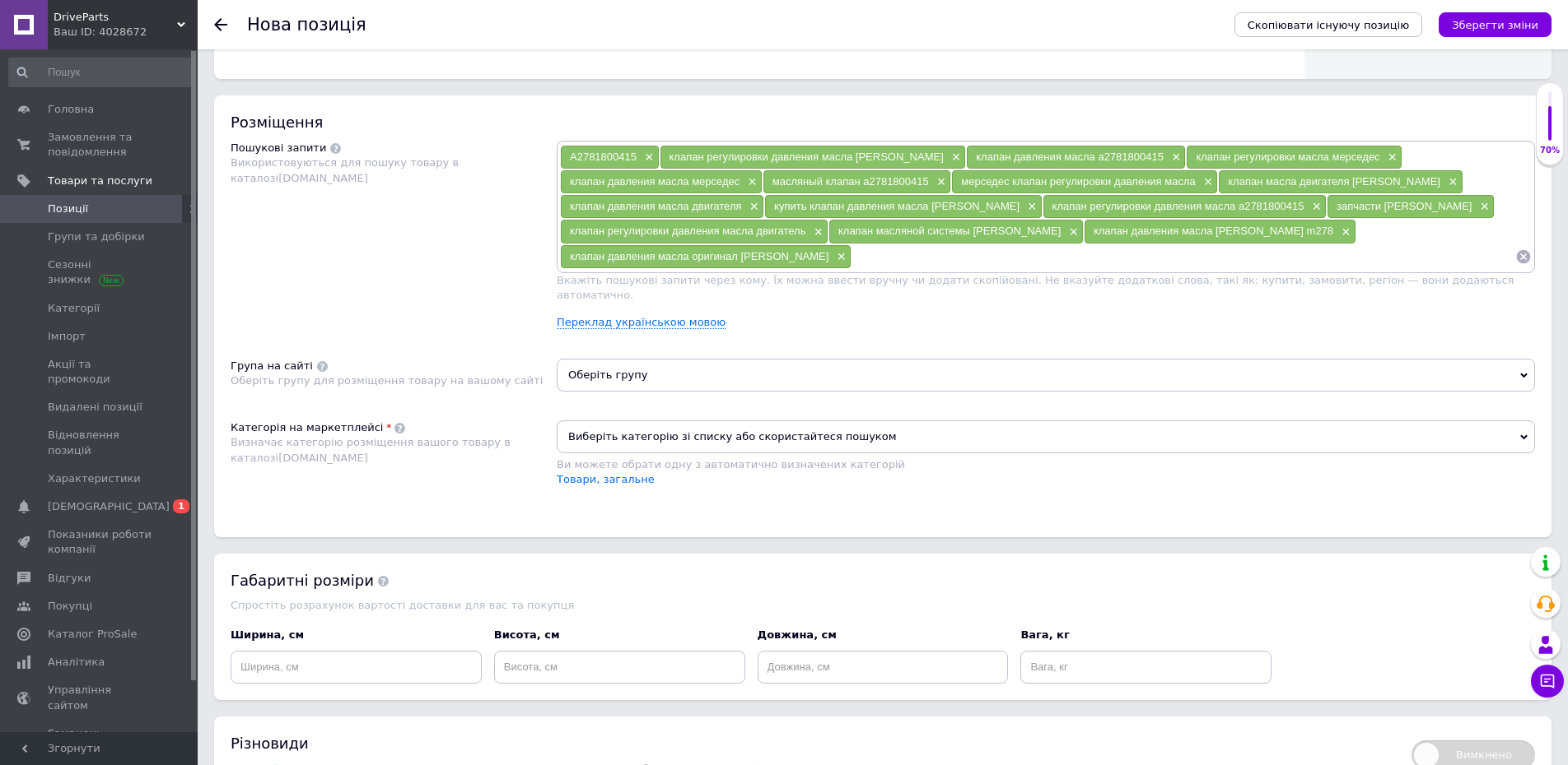
scroll to position [1077, 0]
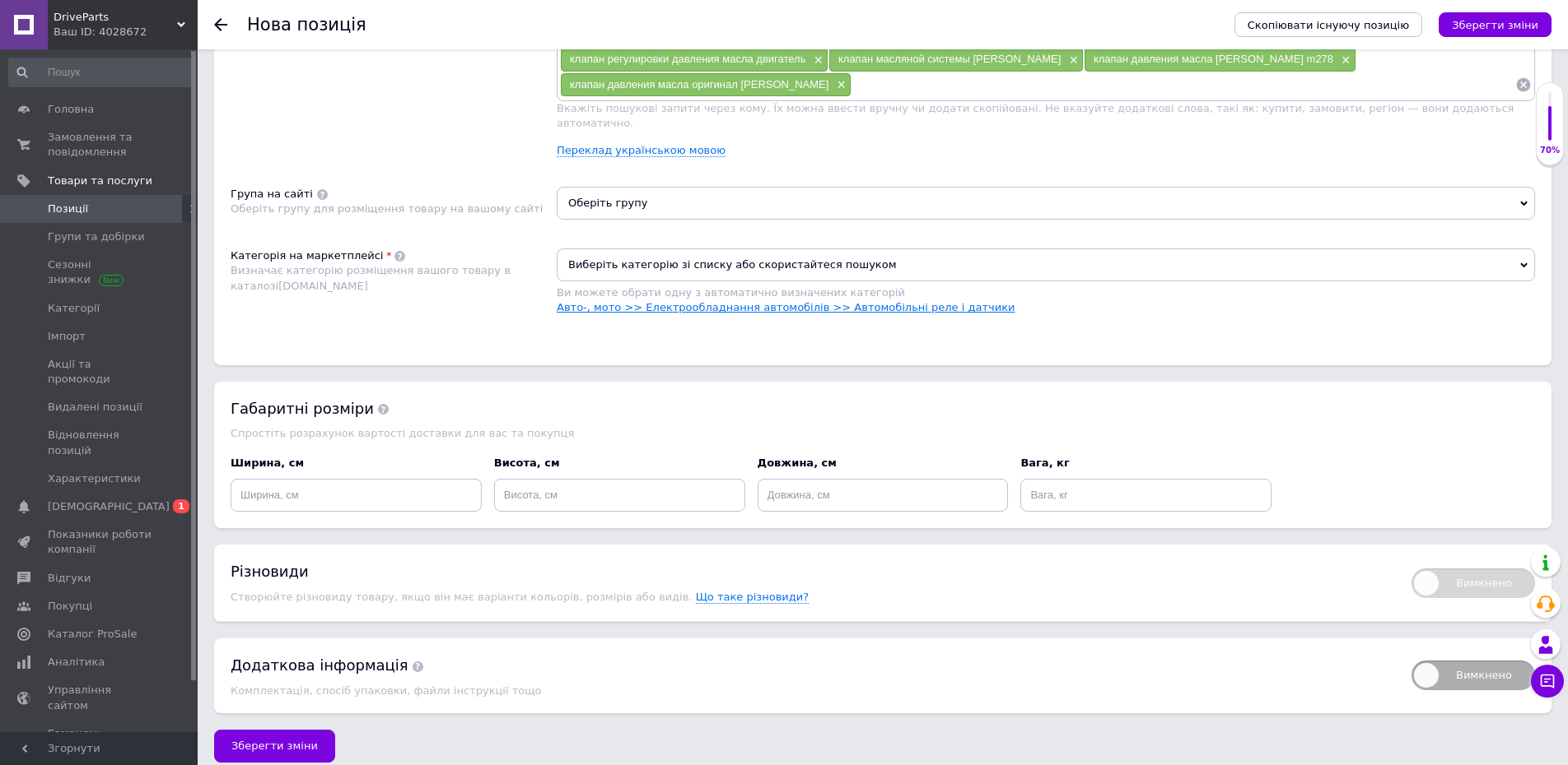
click at [928, 301] on link "Авто-, мото >> Електрообладнання автомобілів >> Автомобільні реле і датчики" at bounding box center [785, 307] width 458 height 12
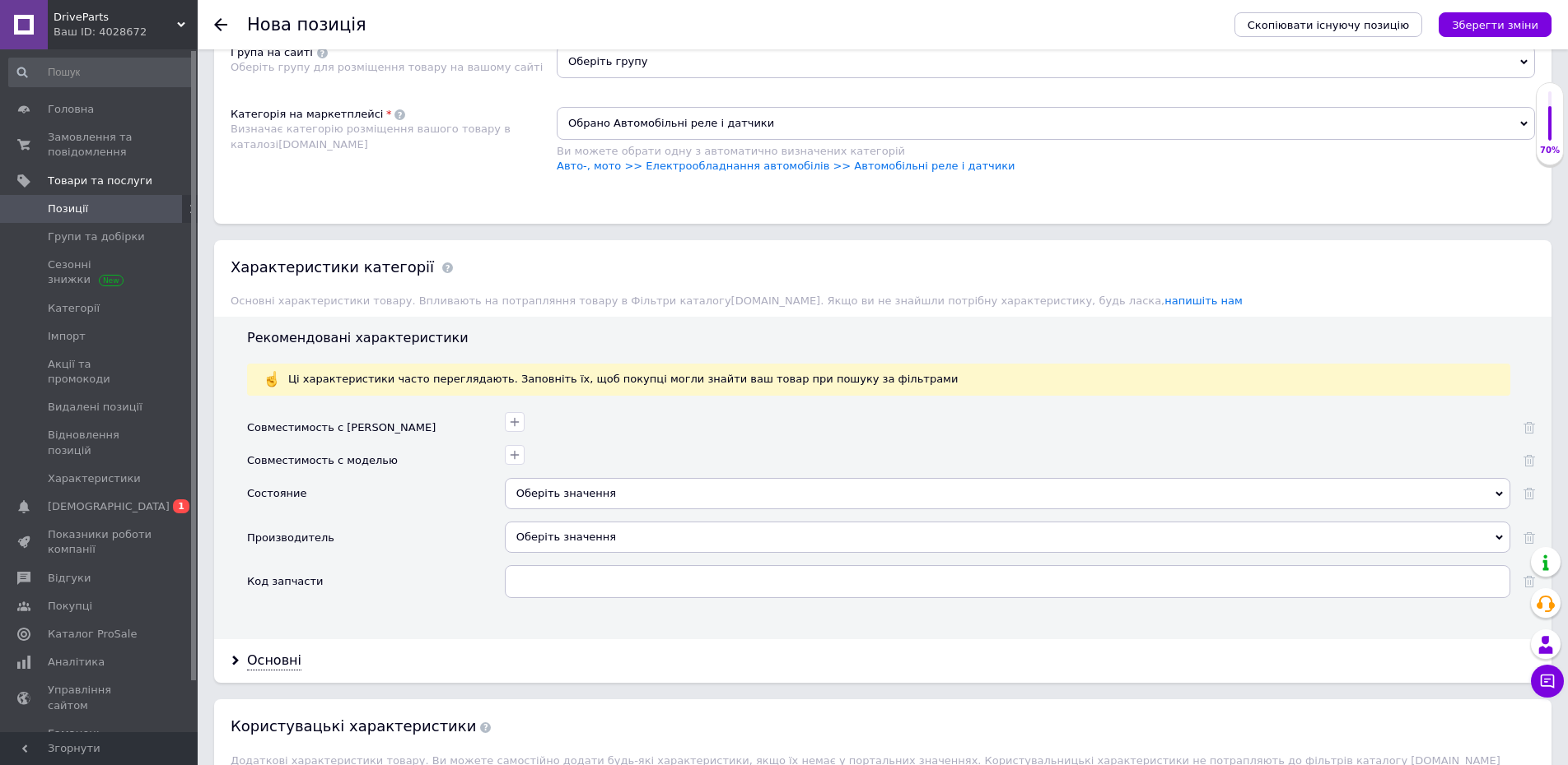
scroll to position [1383, 0]
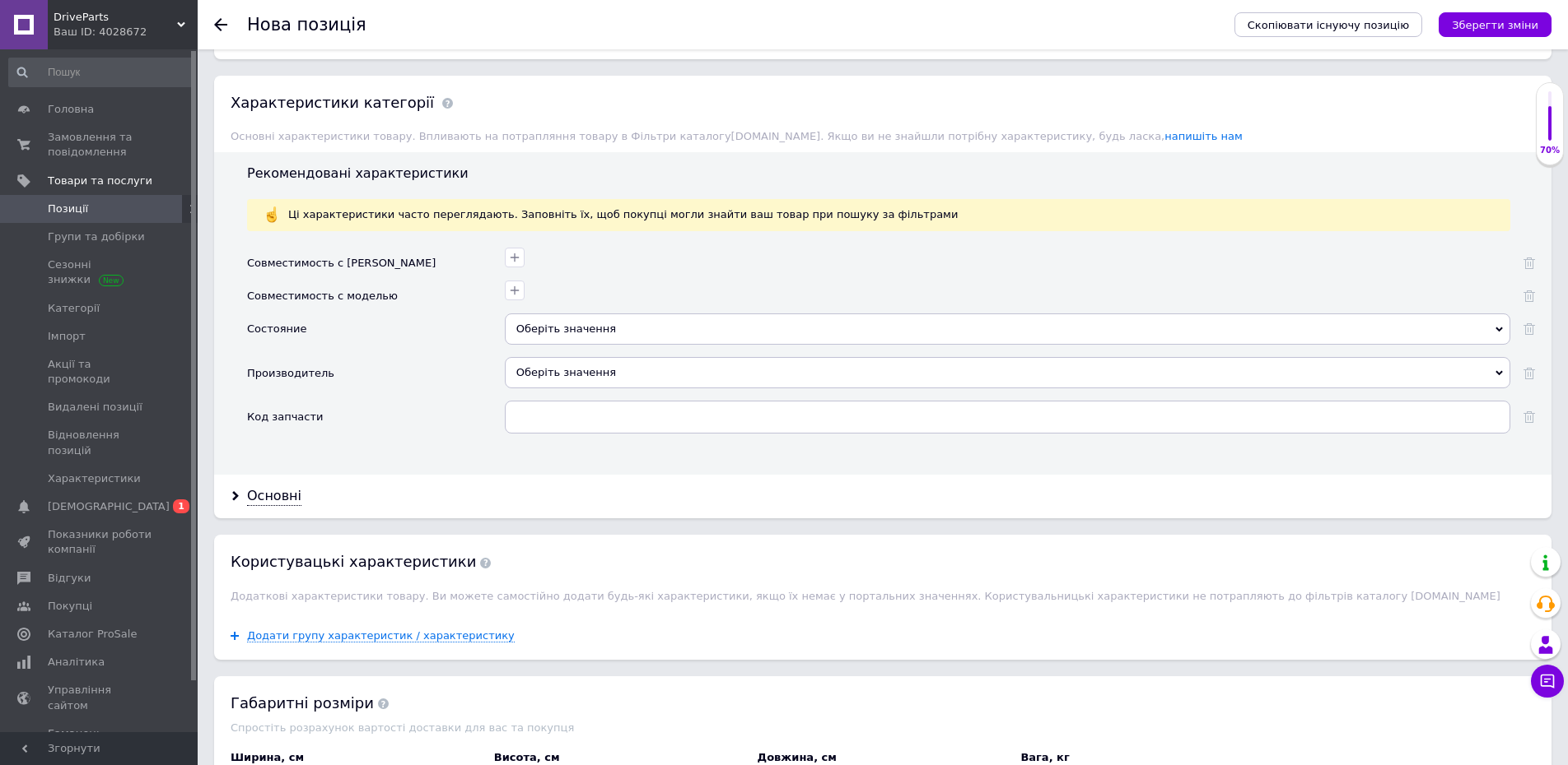
click at [630, 313] on div "Оберіть значення" at bounding box center [1007, 328] width 1006 height 31
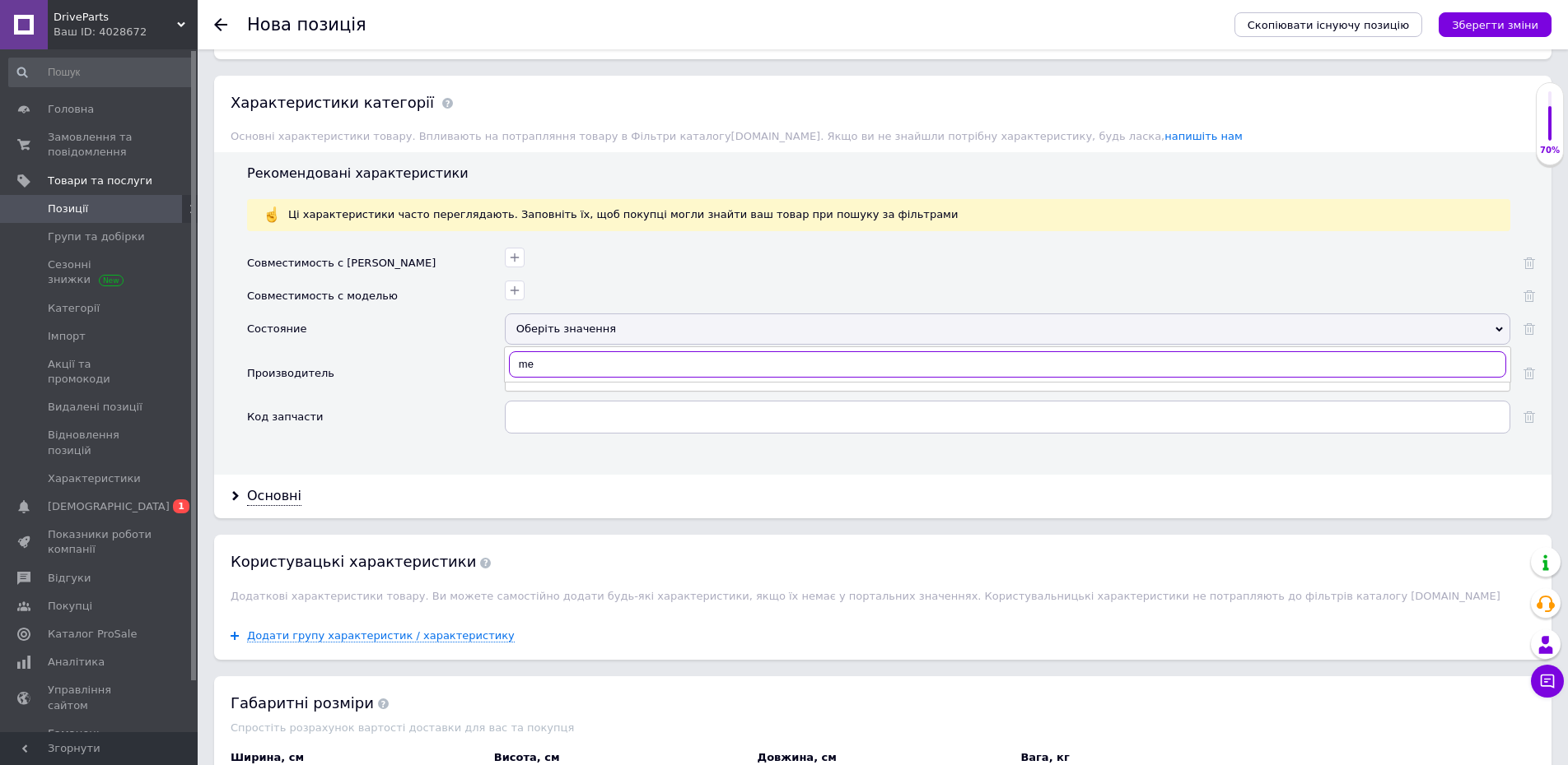
type input "m"
click at [574, 414] on div "Новое" at bounding box center [1008, 421] width 988 height 15
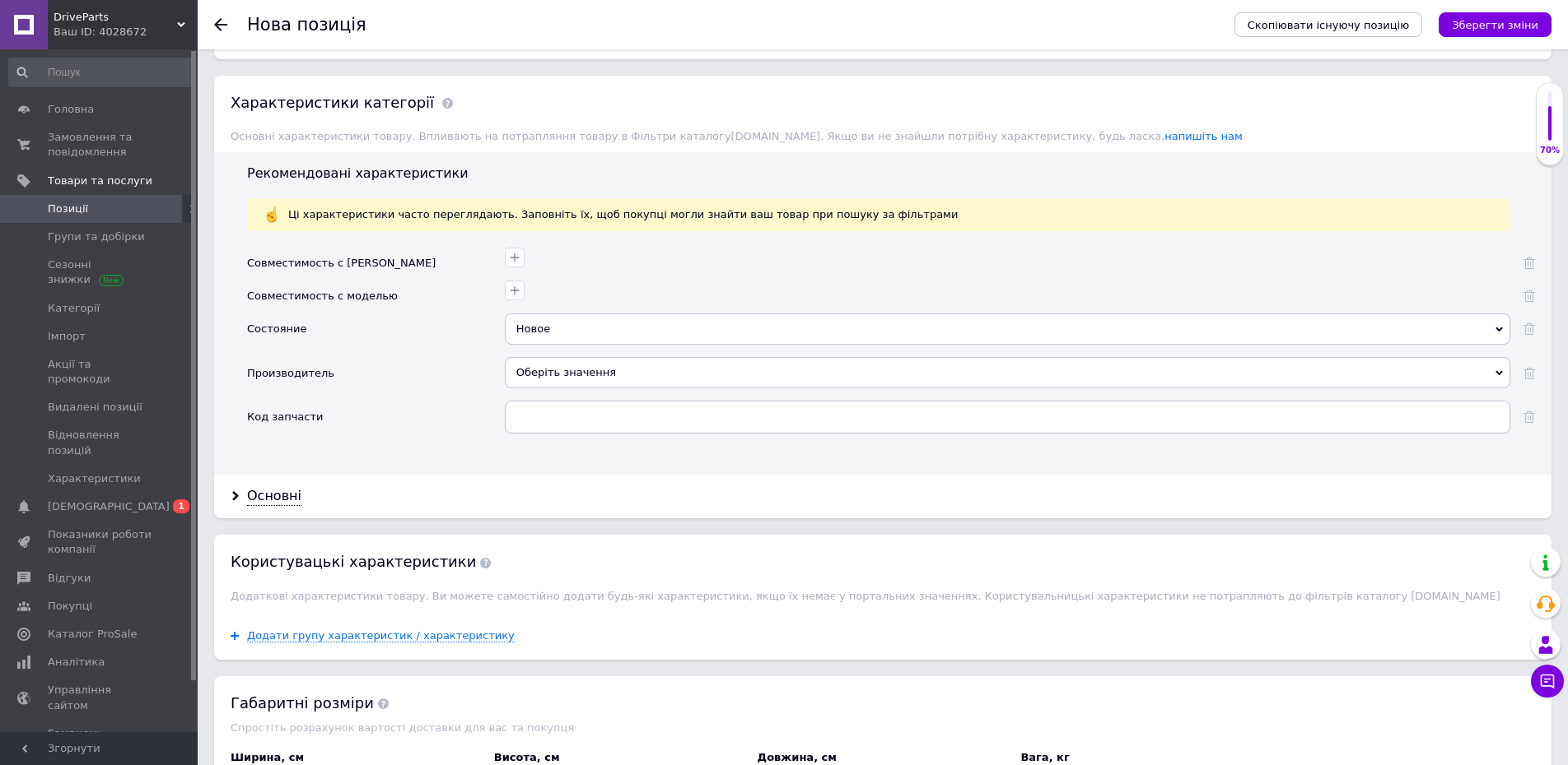
click at [591, 357] on div "Оберіть значення" at bounding box center [1007, 372] width 1006 height 31
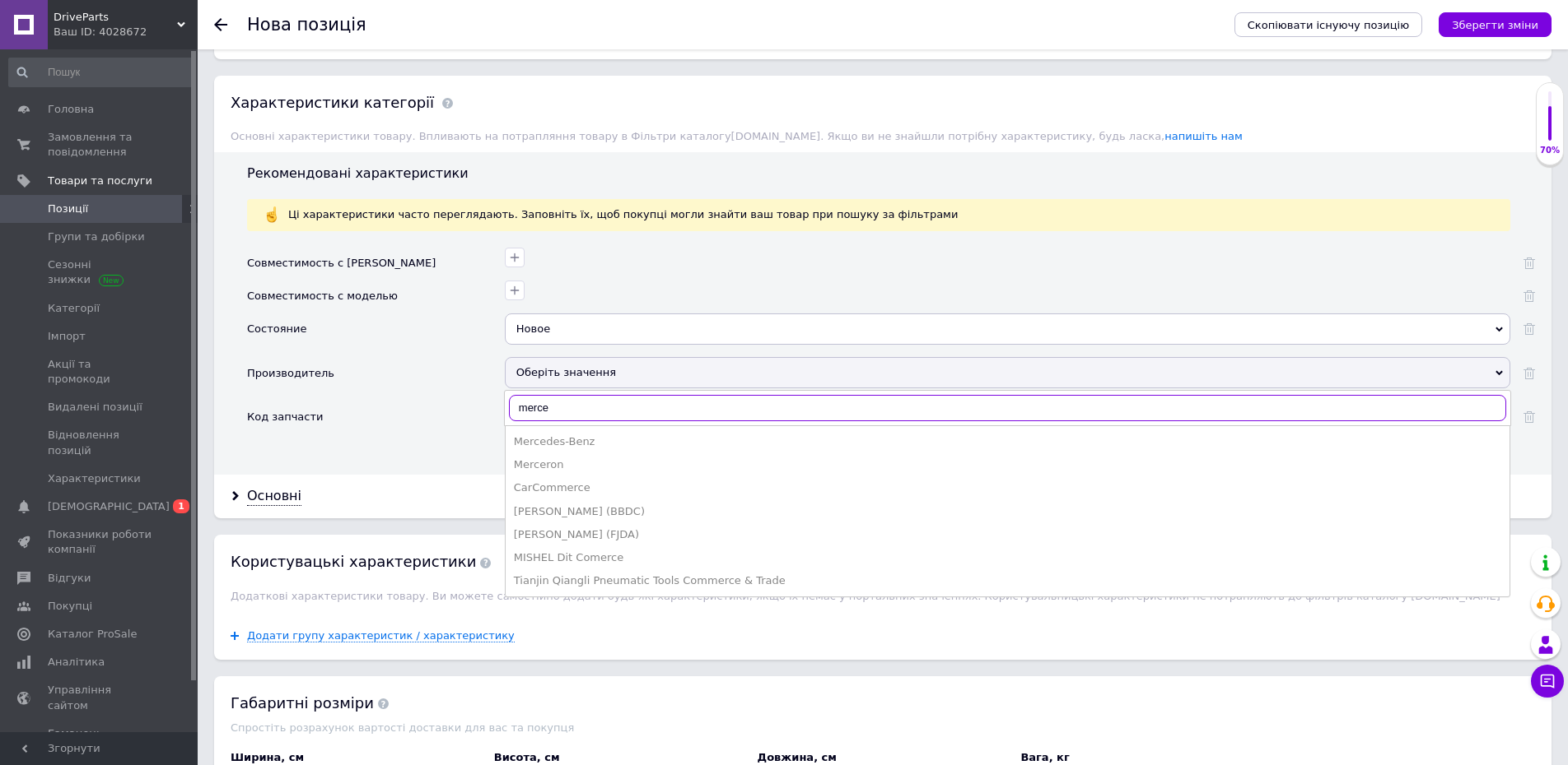
type input "merce"
click at [574, 435] on div "Mercedes-Benz" at bounding box center [1008, 442] width 988 height 15
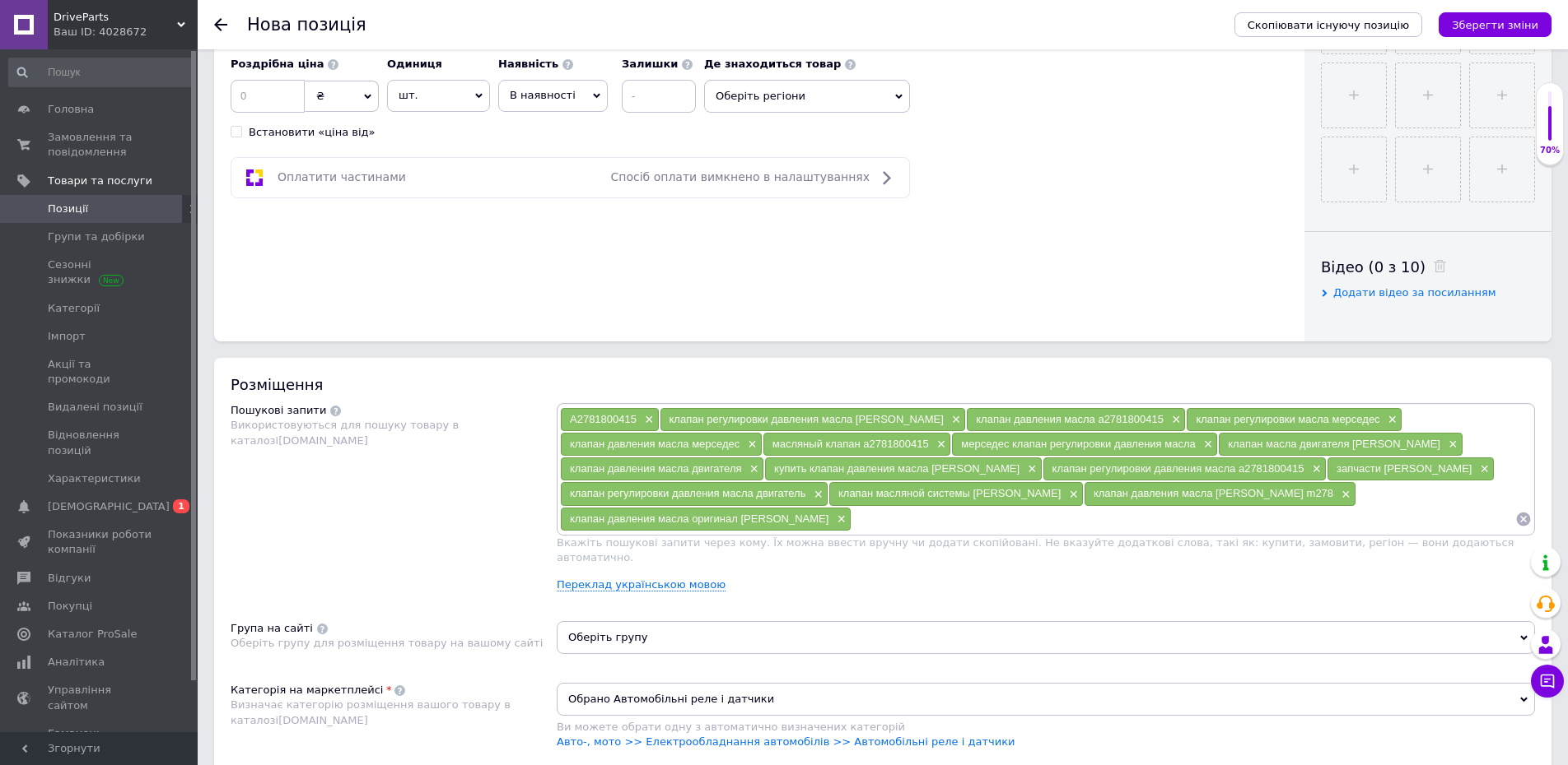
scroll to position [0, 0]
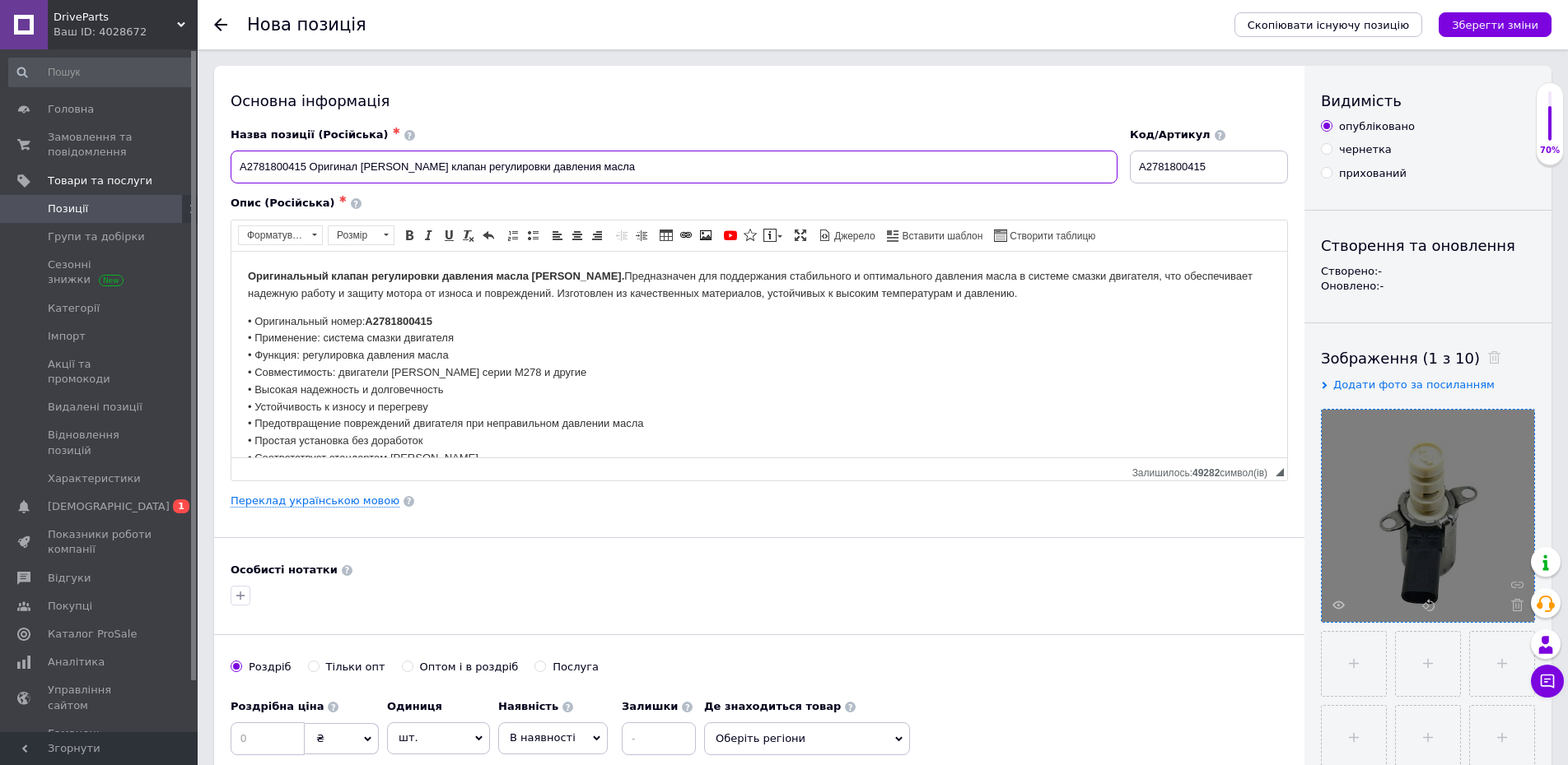
click at [272, 169] on input "A2781800415 Оригинал [PERSON_NAME] клапан регулировки давления масла" at bounding box center [674, 167] width 887 height 33
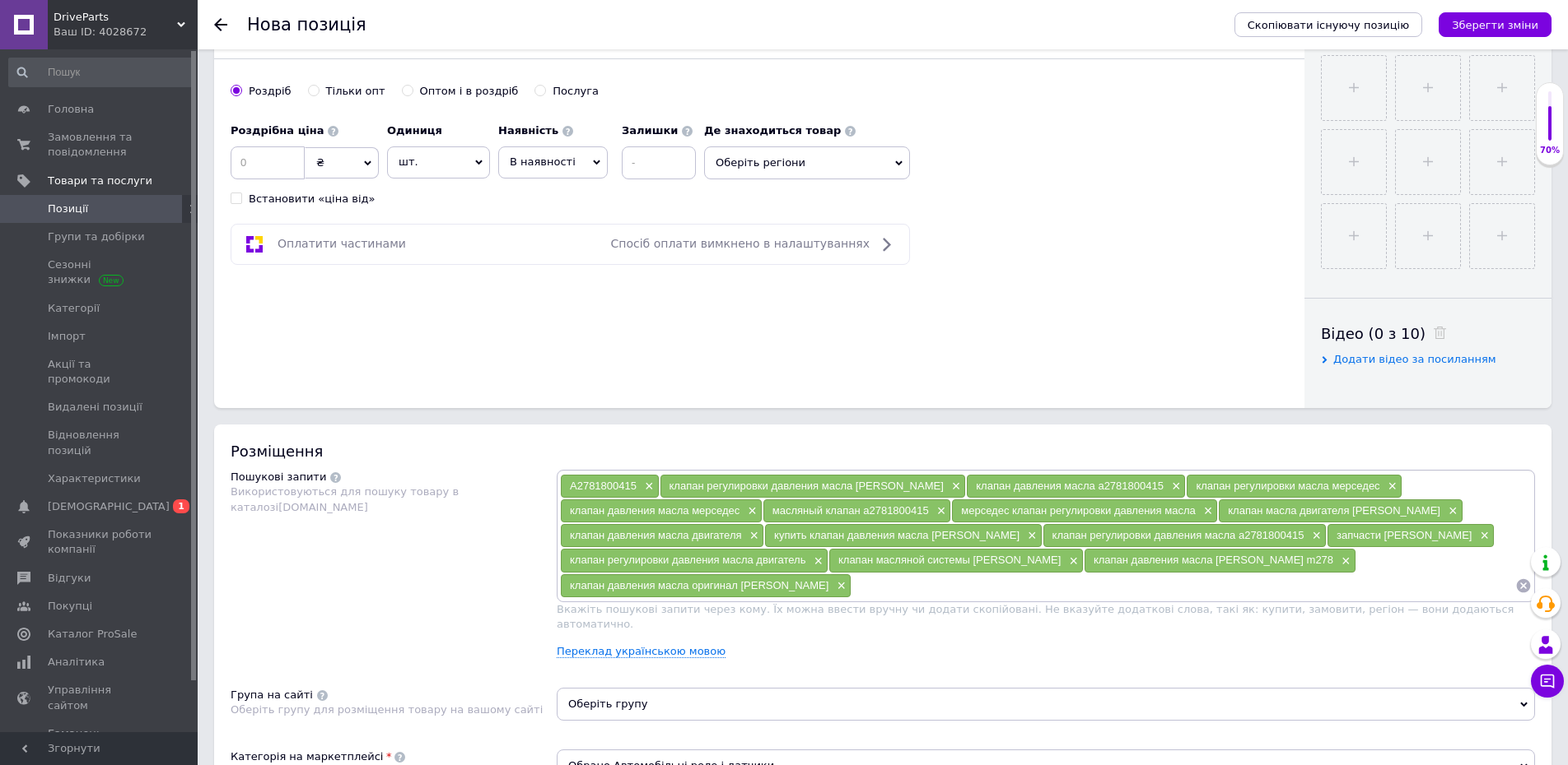
scroll to position [1234, 0]
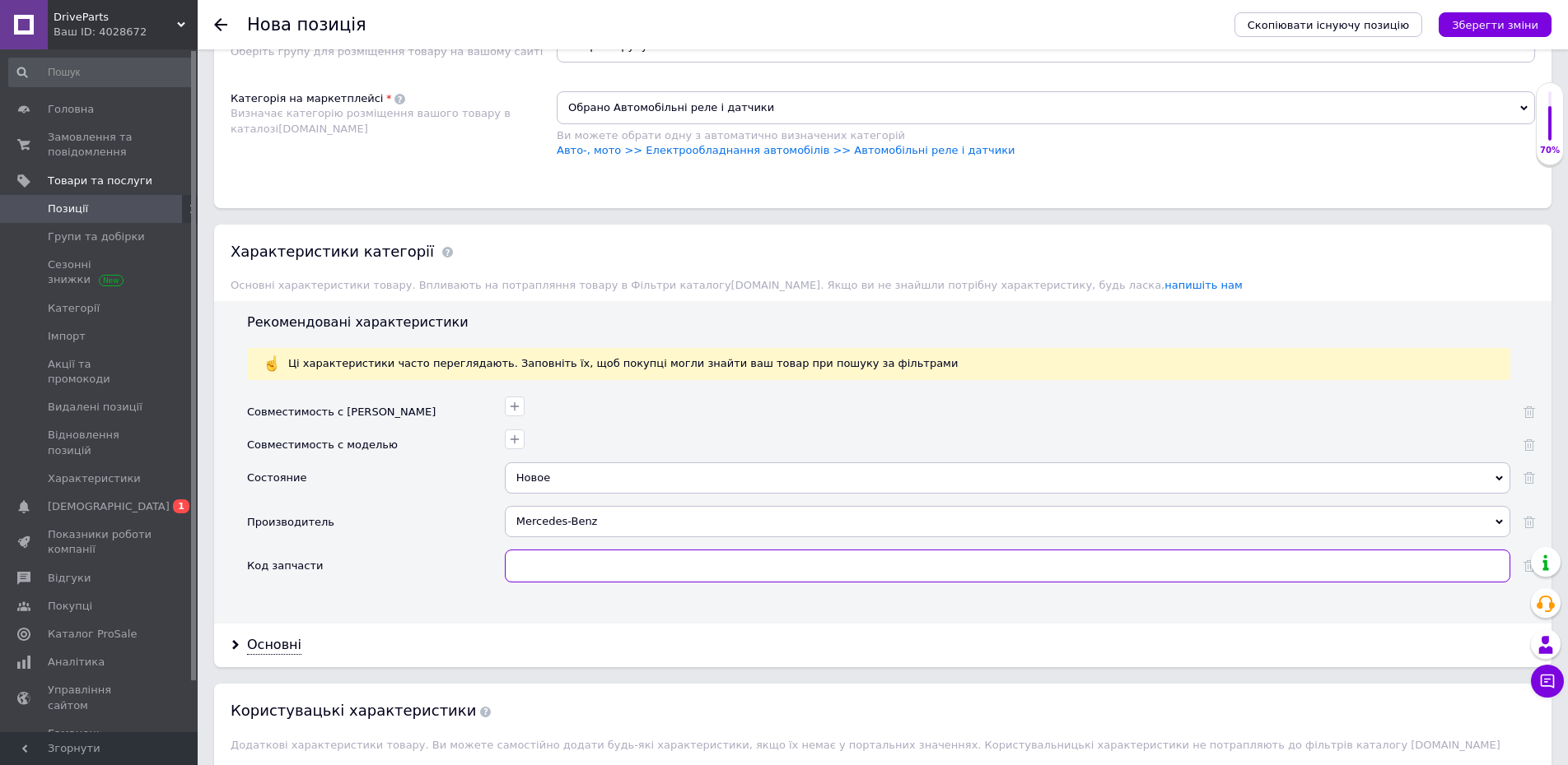
click at [623, 550] on input "text" at bounding box center [1007, 566] width 1006 height 33
paste input "A2781800415"
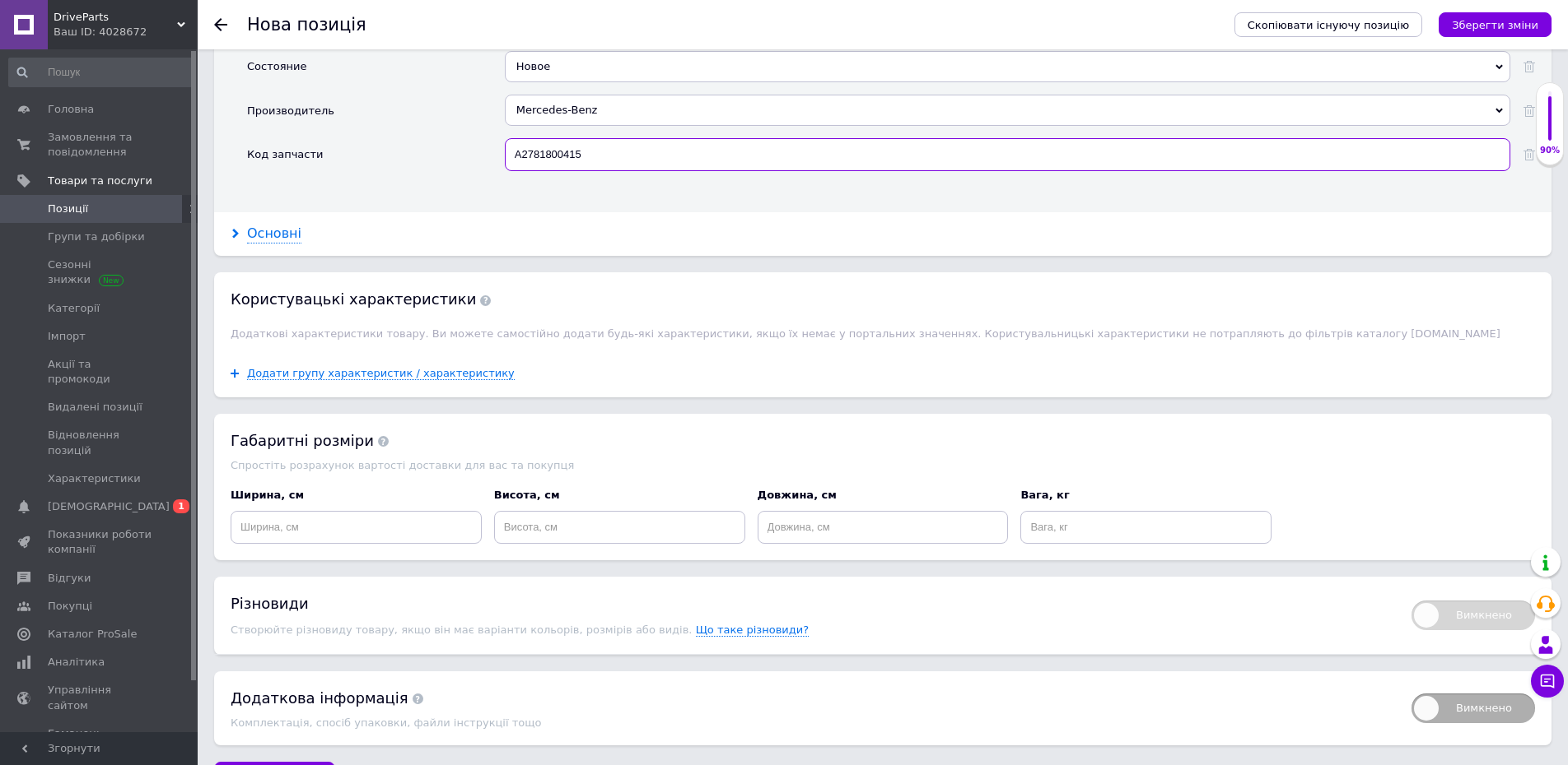
type input "A2781800415"
click at [270, 225] on div "Основні" at bounding box center [274, 234] width 54 height 19
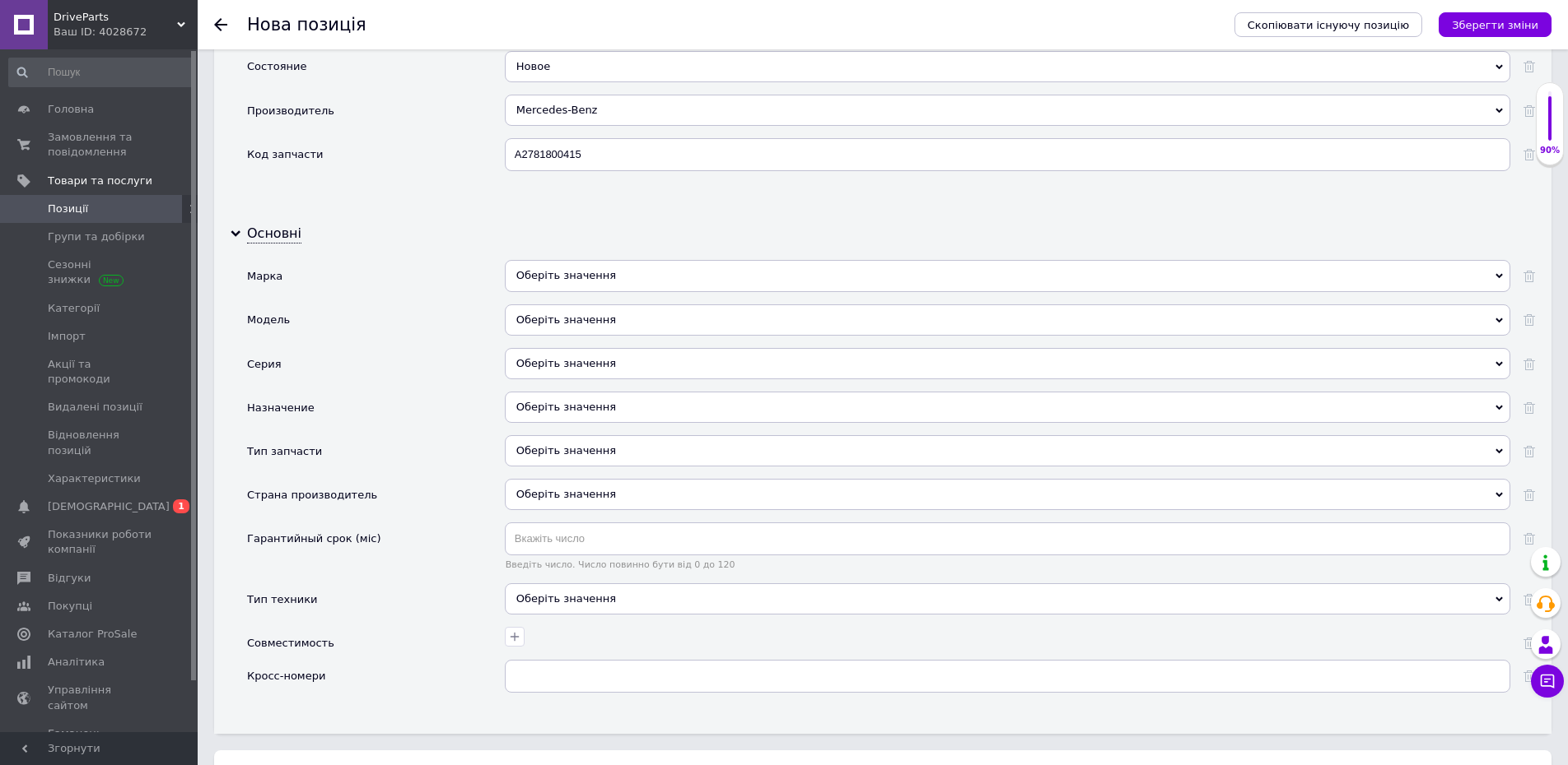
click at [589, 260] on div "Оберіть значення" at bounding box center [1007, 275] width 1006 height 31
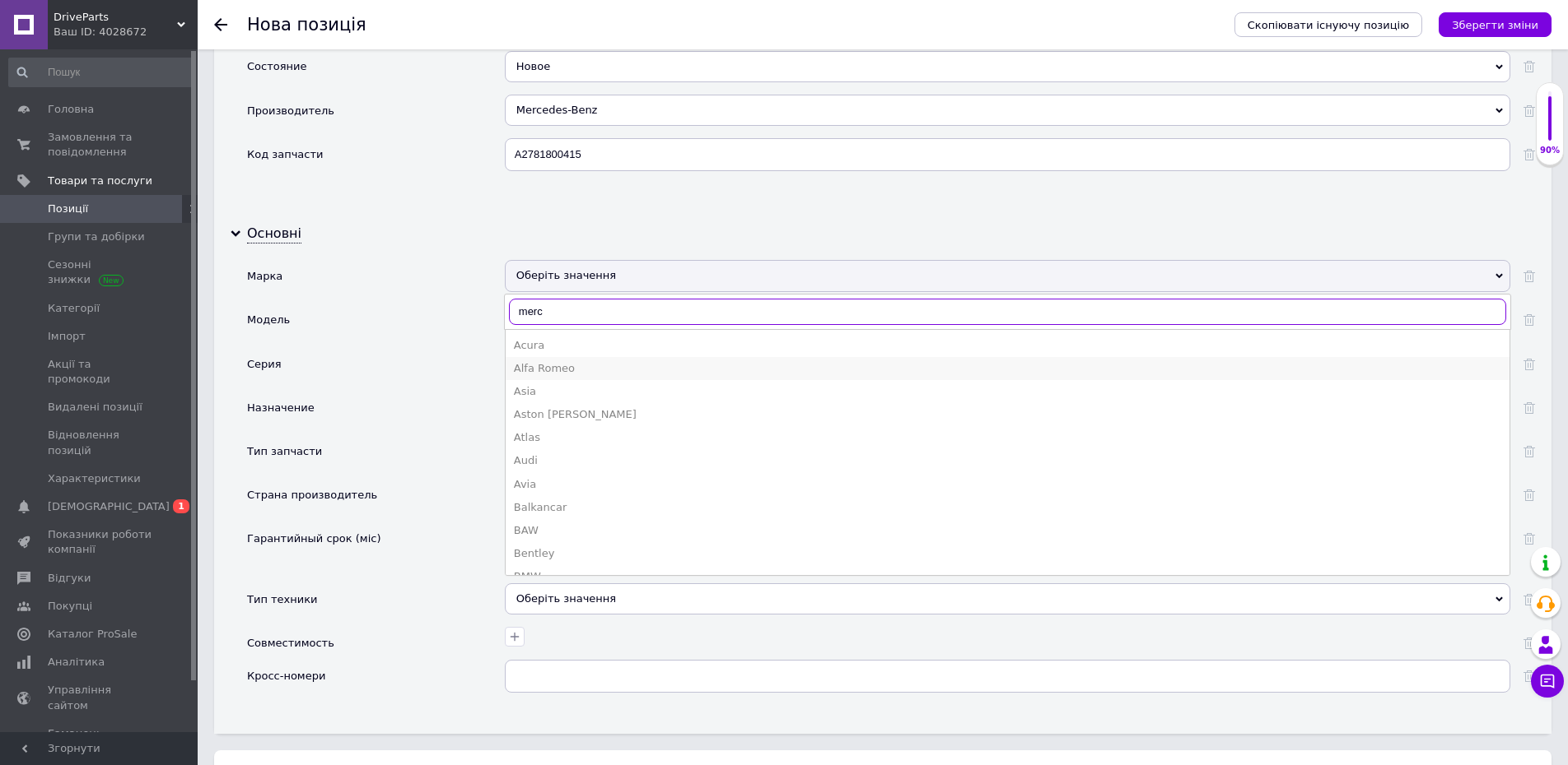
type input "merce"
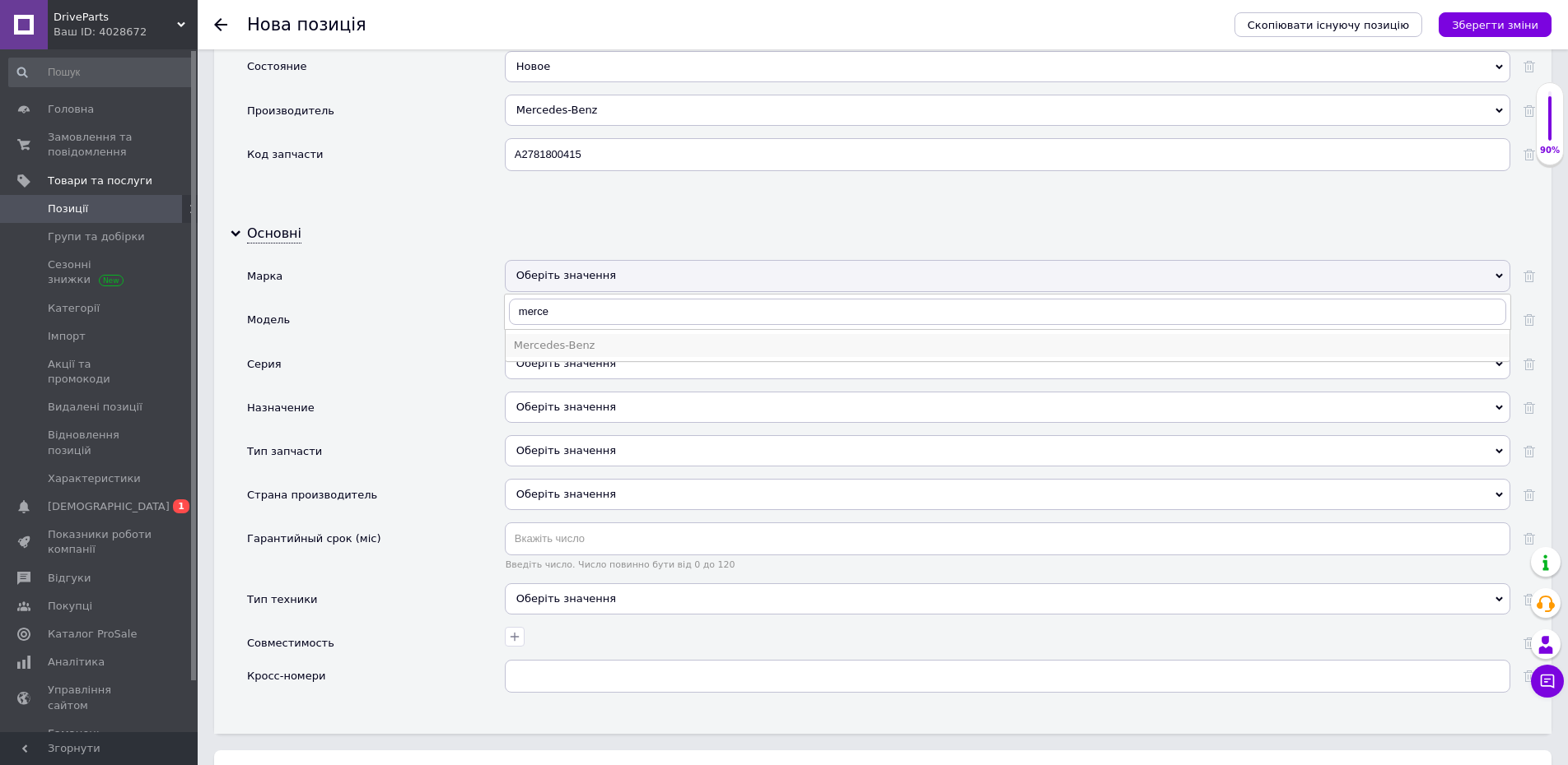
click at [555, 338] on div "Mercedes-Benz" at bounding box center [1008, 345] width 988 height 15
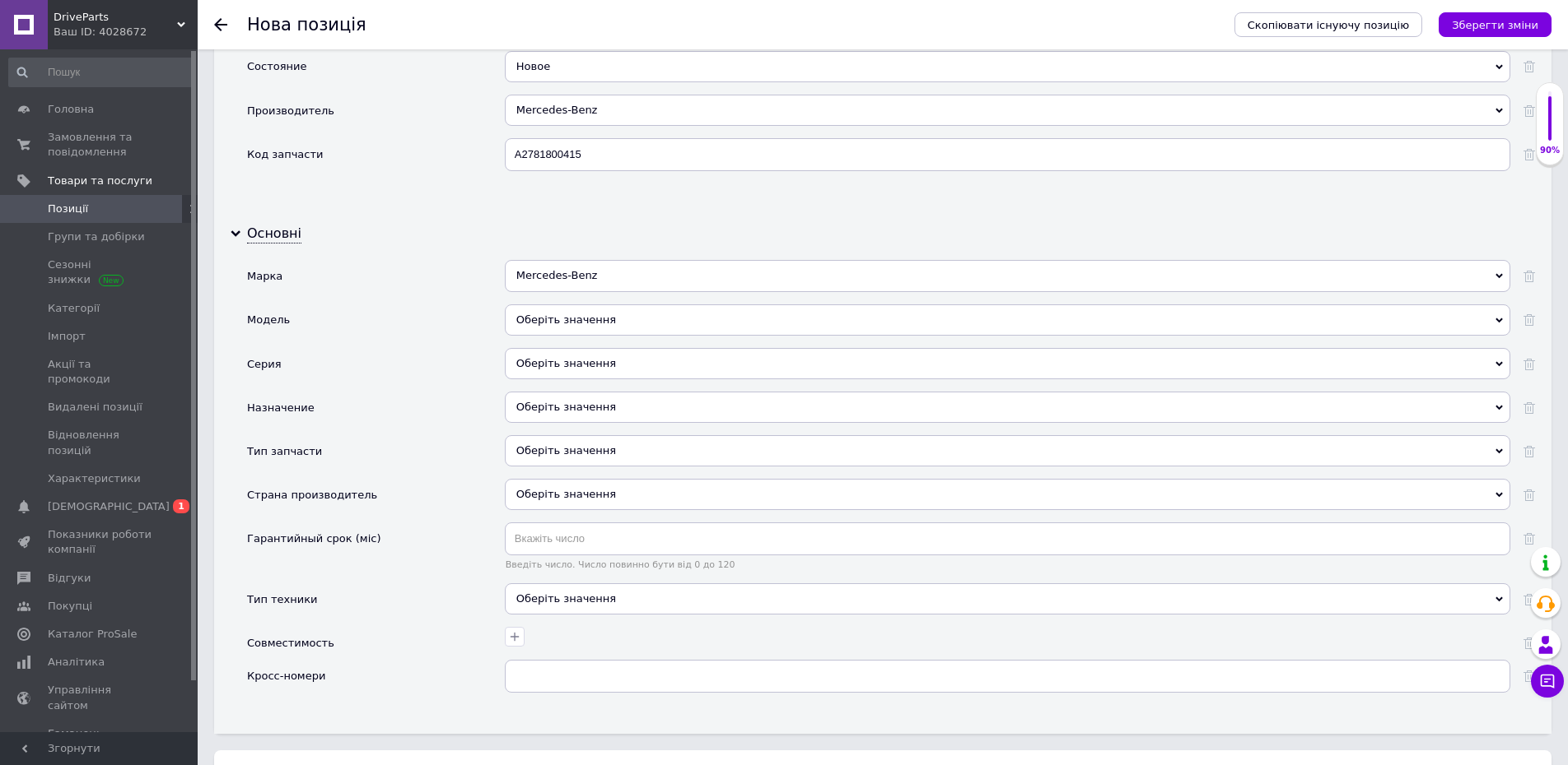
click at [571, 392] on div "Оберіть значення" at bounding box center [1007, 407] width 1006 height 31
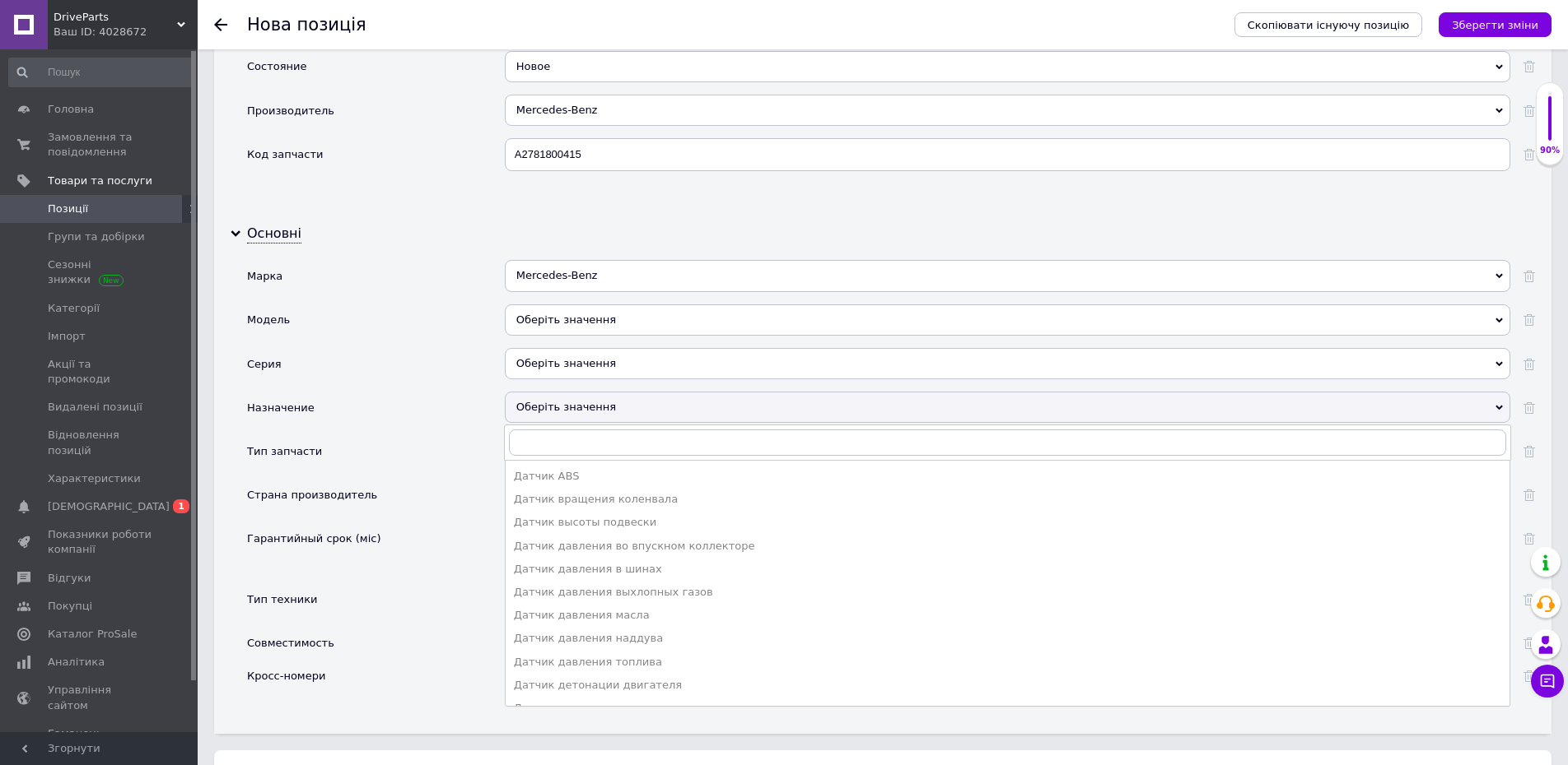
click at [382, 457] on div "Тип запчасти" at bounding box center [375, 457] width 257 height 44
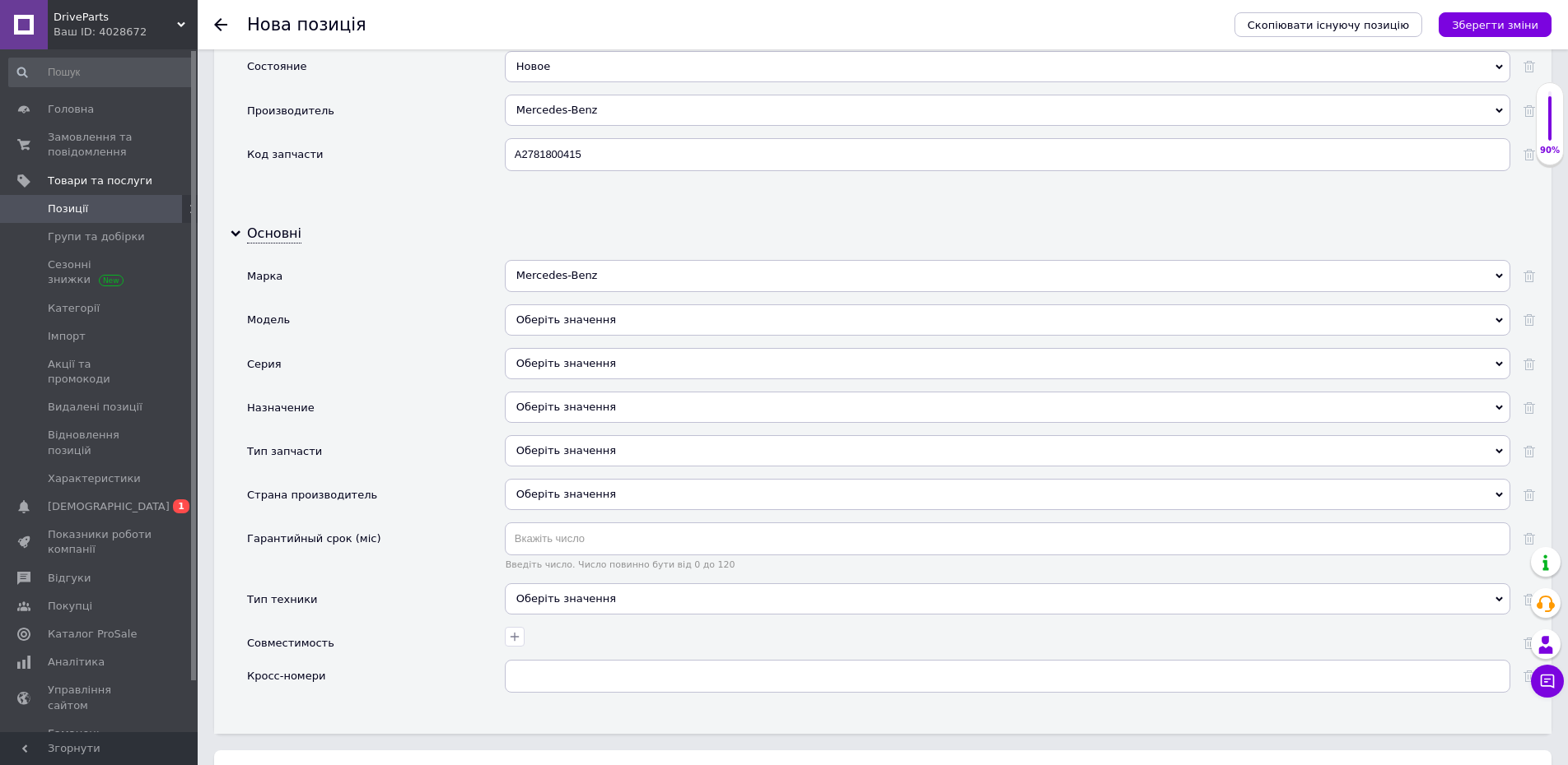
click at [557, 443] on div "Оберіть значення" at bounding box center [1007, 451] width 1006 height 31
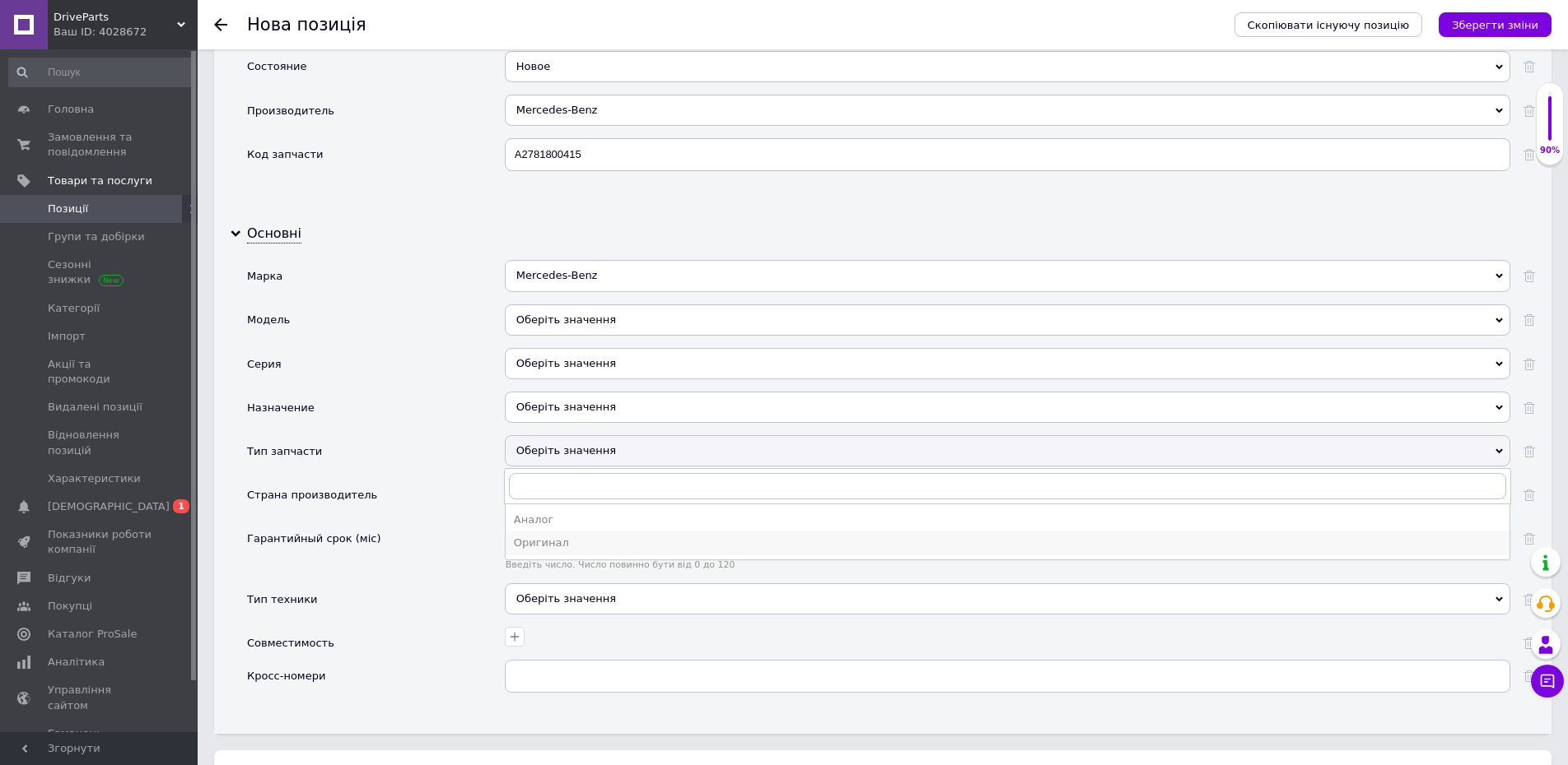
click at [532, 537] on li "Оригинал" at bounding box center [1007, 543] width 1004 height 23
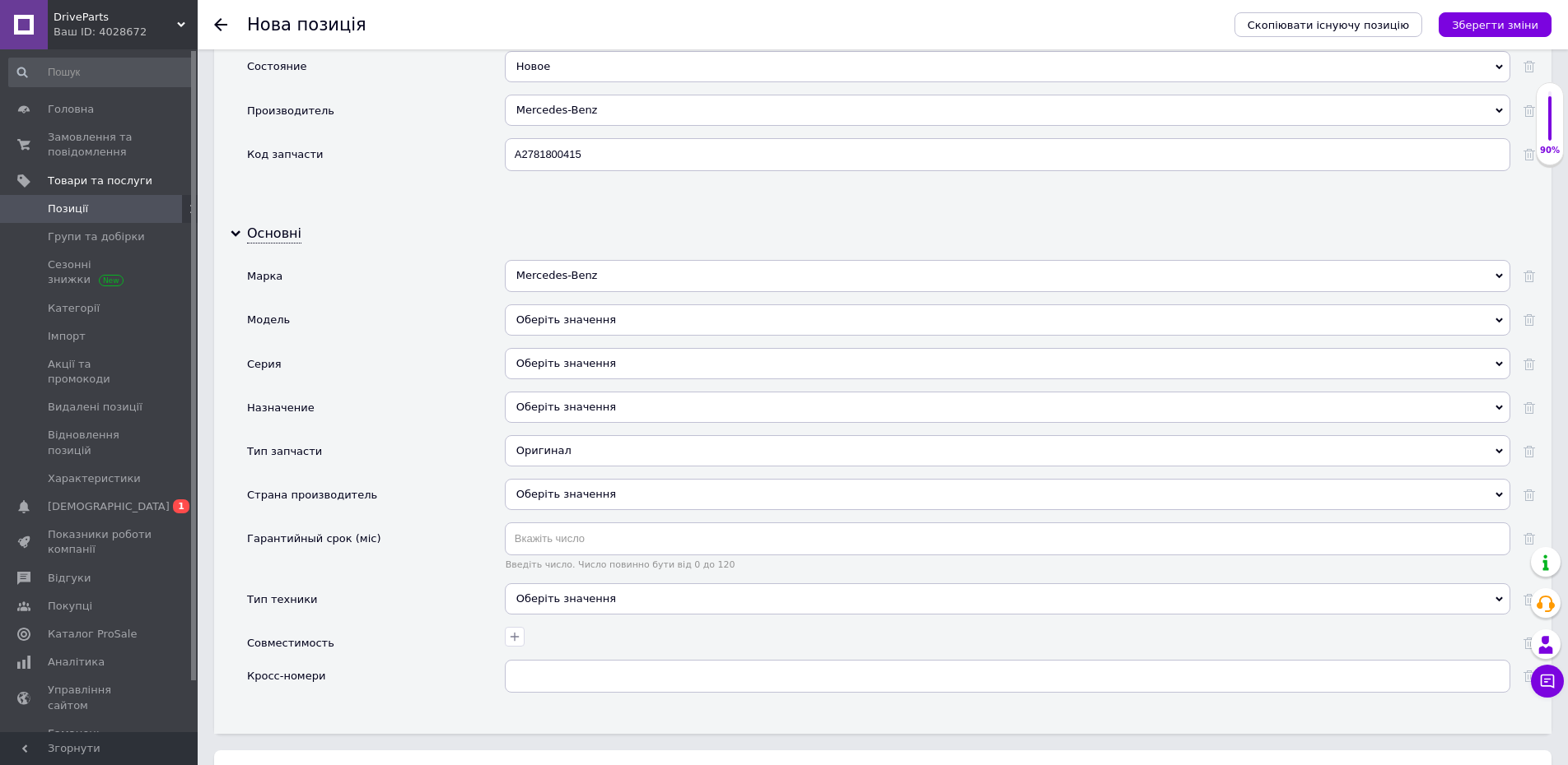
click at [568, 480] on div "Оберіть значення" at bounding box center [1007, 494] width 1006 height 31
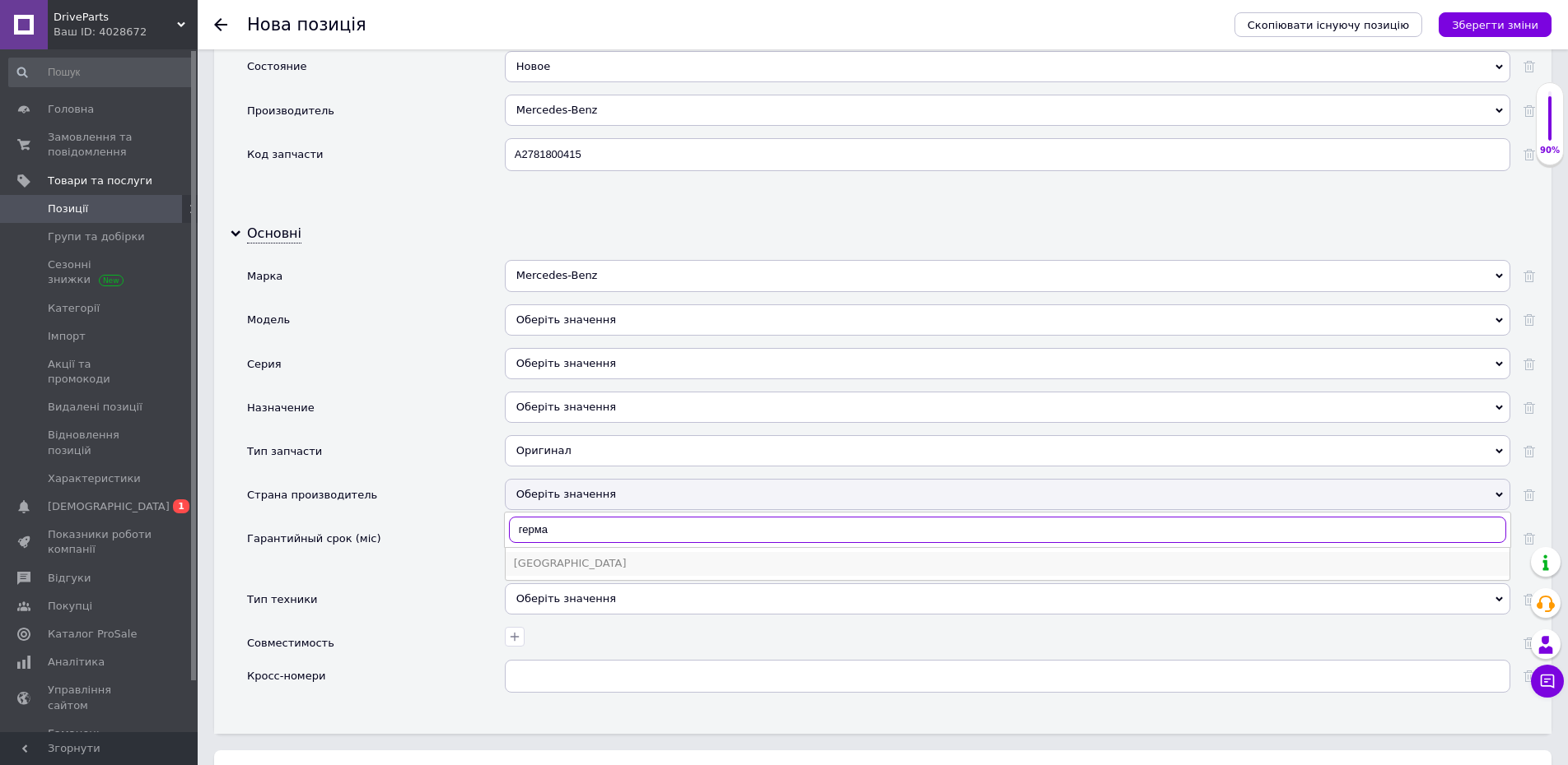
type input "герма"
click at [595, 556] on div "[GEOGRAPHIC_DATA]" at bounding box center [1008, 564] width 988 height 15
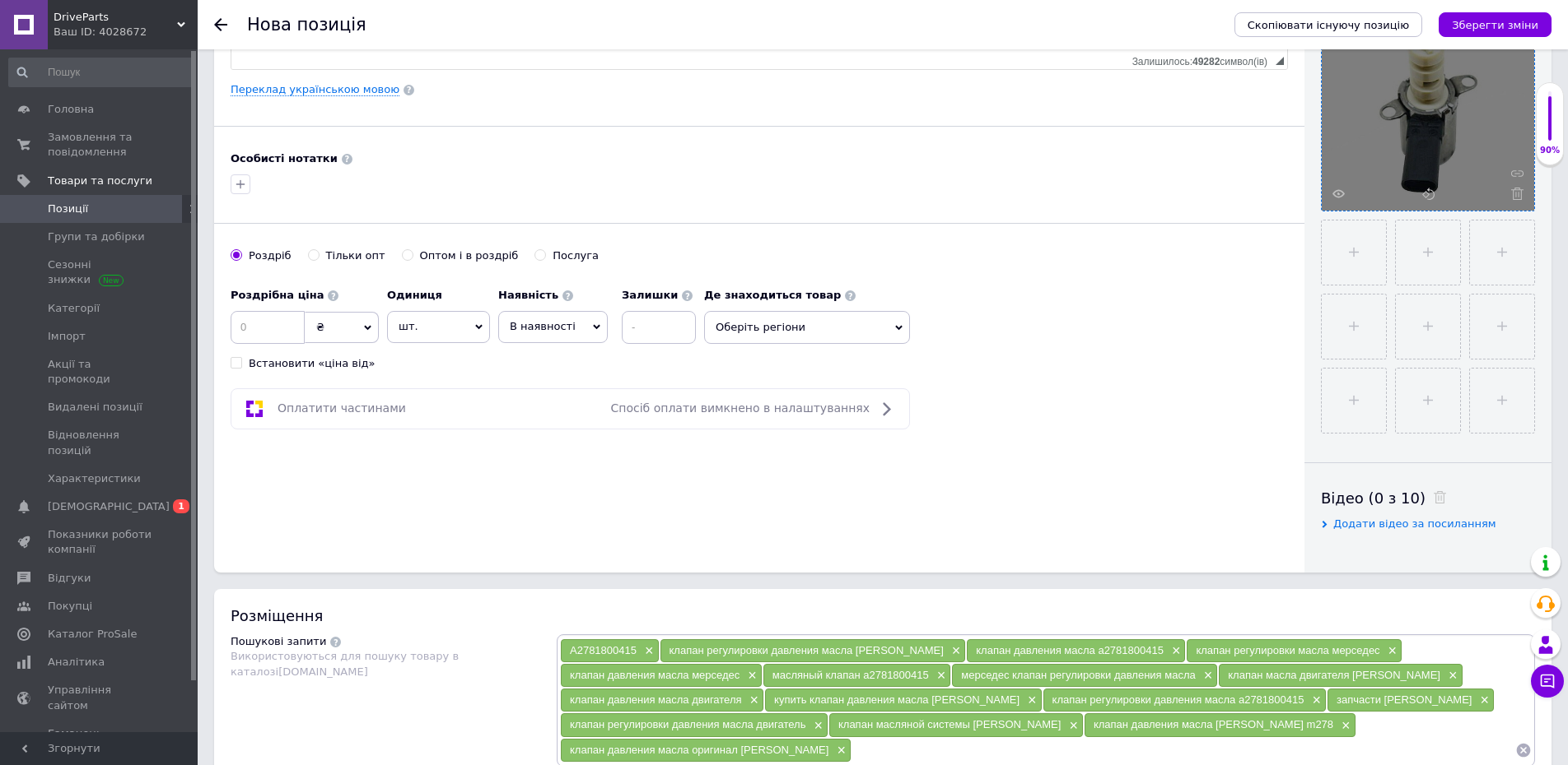
scroll to position [83, 0]
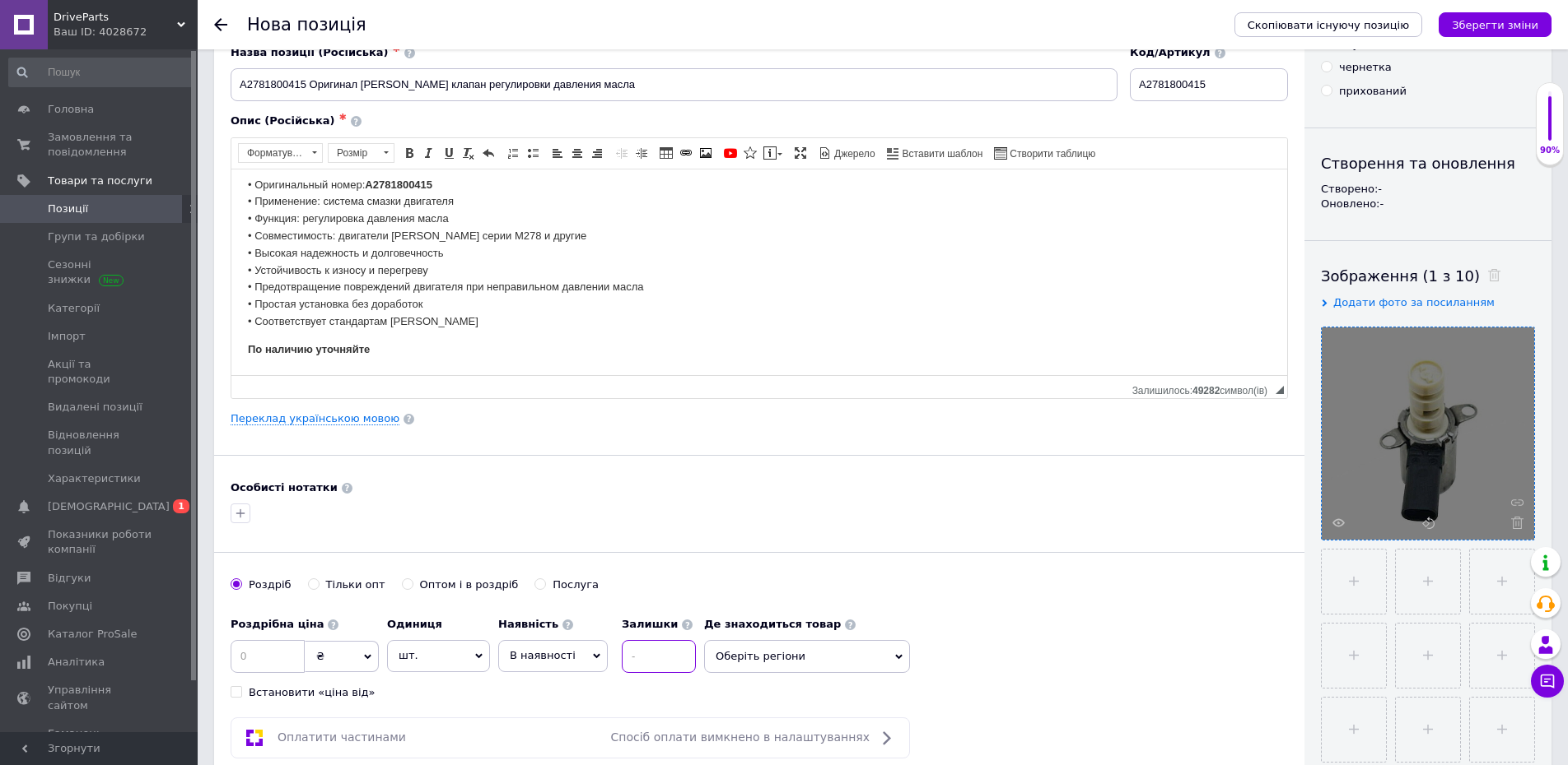
click at [665, 664] on input at bounding box center [659, 657] width 74 height 33
type input "24"
click at [288, 668] on input at bounding box center [268, 657] width 74 height 33
type input "2699"
click at [1460, 28] on button "Зберегти зміни" at bounding box center [1495, 25] width 113 height 25
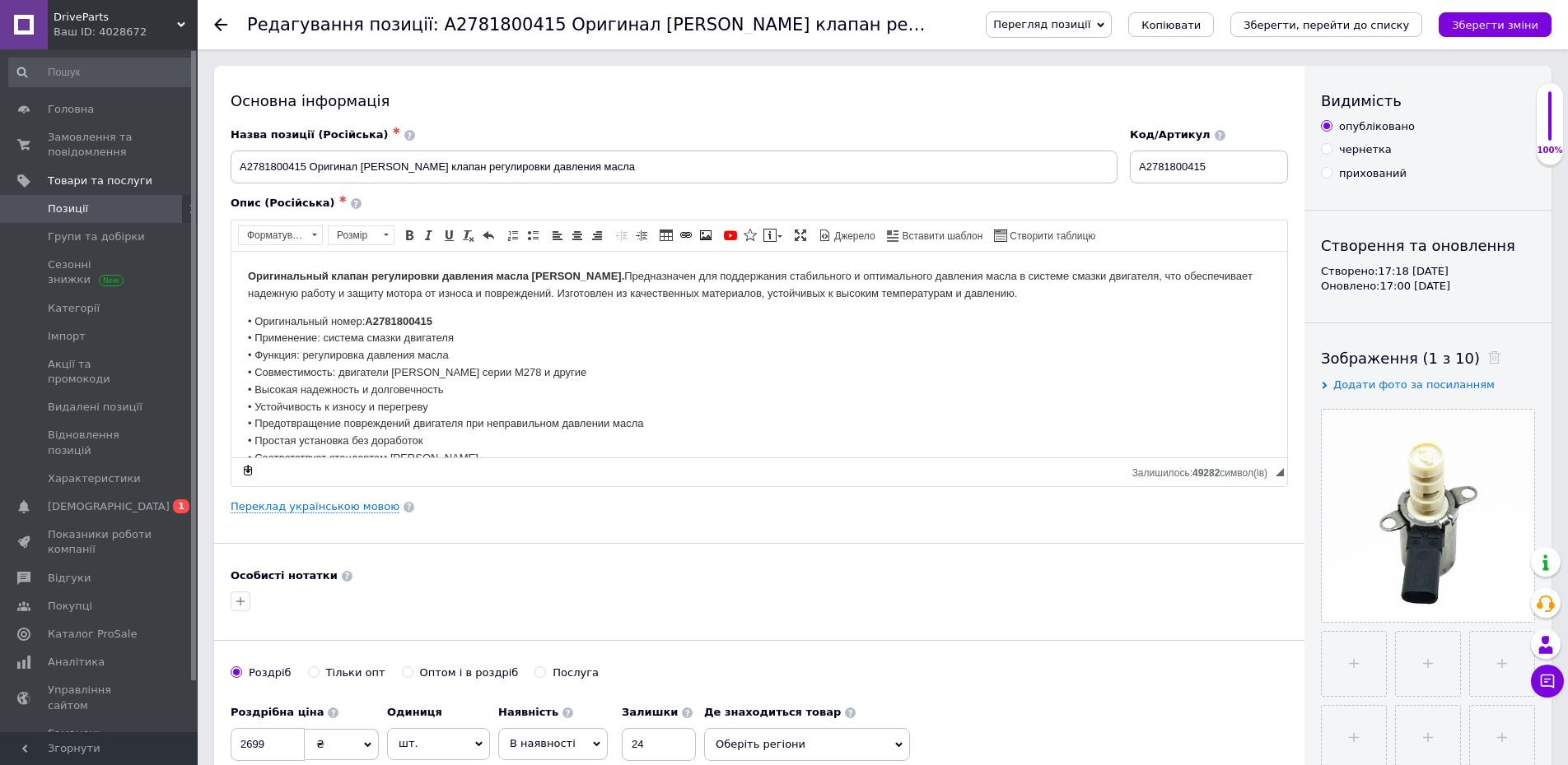
click at [64, 214] on span "Позиції" at bounding box center [67, 209] width 40 height 15
